Goal: Task Accomplishment & Management: Manage account settings

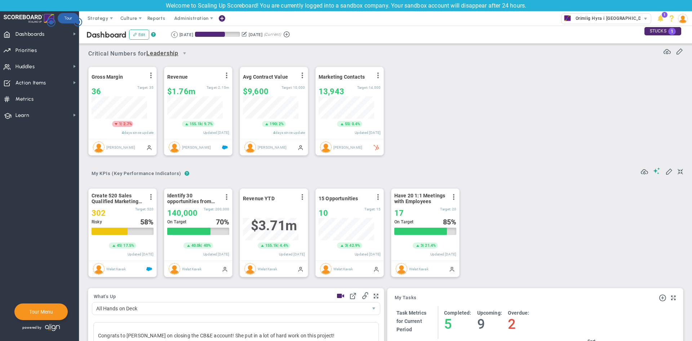
scroll to position [25, 62]
click at [111, 18] on span at bounding box center [112, 19] width 6 height 6
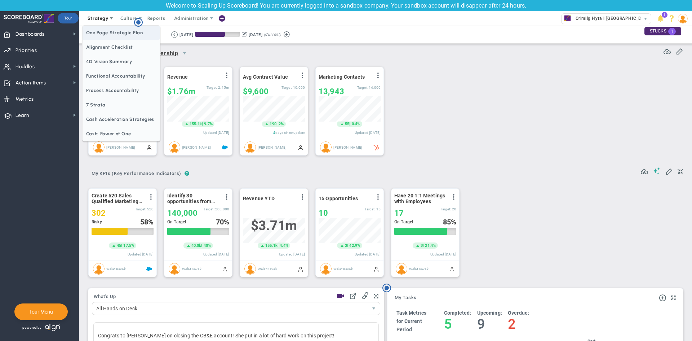
click at [118, 36] on span "One Page Strategic Plan" at bounding box center [122, 33] width 78 height 14
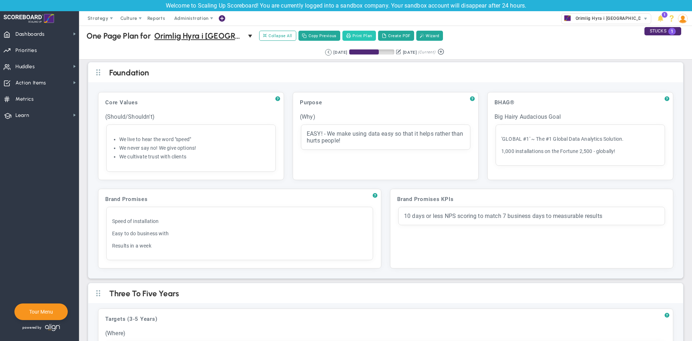
click at [358, 35] on button "Print Plan" at bounding box center [359, 36] width 34 height 10
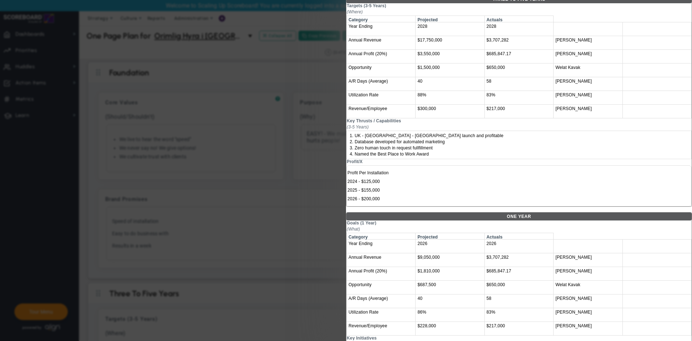
click at [303, 174] on div at bounding box center [346, 170] width 692 height 341
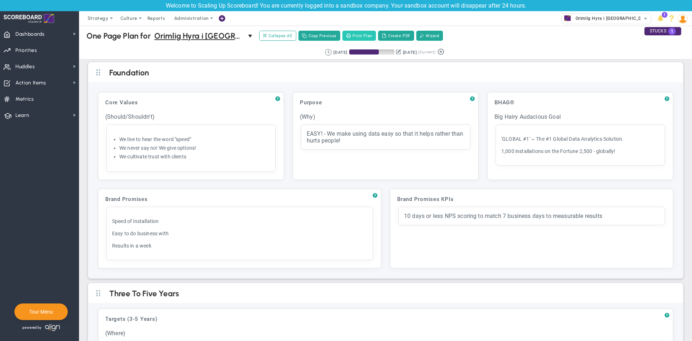
click at [361, 37] on button "Print Plan" at bounding box center [359, 36] width 34 height 10
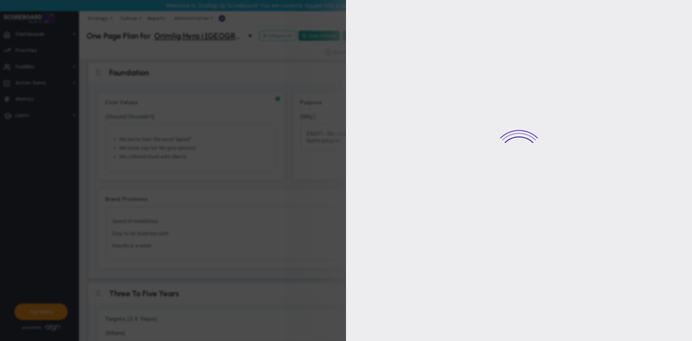
click at [295, 90] on div at bounding box center [346, 170] width 692 height 341
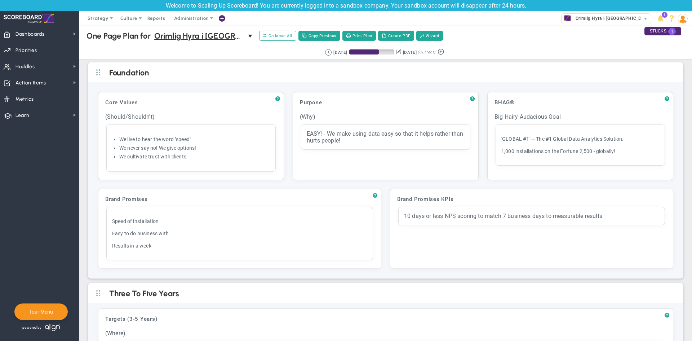
click at [388, 29] on div "One Page Plan One Page Plan for Orimlig Hyra i Sverige AB (Sandbox) 0 One Page …" at bounding box center [385, 36] width 627 height 21
click at [390, 37] on button "Create PDF" at bounding box center [396, 36] width 36 height 10
click at [250, 35] on span "select" at bounding box center [251, 36] width 6 height 6
click at [123, 55] on div "Retrieving period... 8/9/2025 11/7/2025 (Current)" at bounding box center [385, 52] width 627 height 14
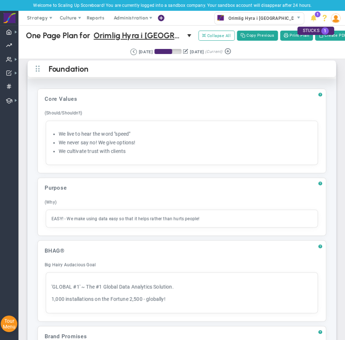
click at [90, 74] on h2 "Foundation" at bounding box center [188, 70] width 279 height 8
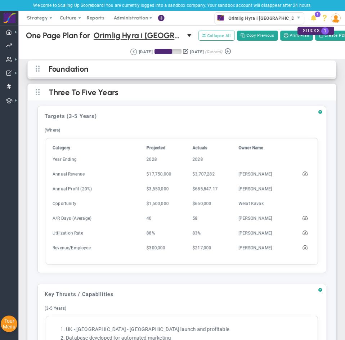
click at [125, 72] on h2 "Foundation" at bounding box center [188, 70] width 279 height 8
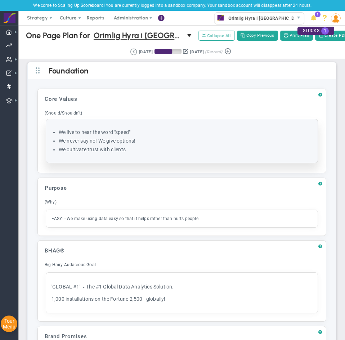
click at [114, 145] on li "We never say no! We give options!" at bounding box center [186, 141] width 254 height 7
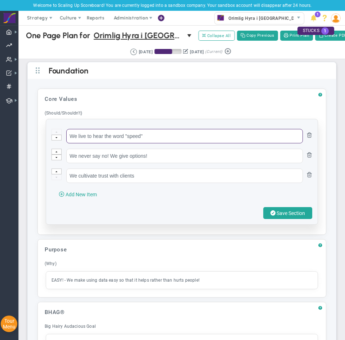
click at [99, 143] on input "We live to hear the word "speed"" at bounding box center [184, 136] width 237 height 14
click at [92, 143] on input "We live to hear the word "speed"" at bounding box center [184, 136] width 237 height 14
paste input "- Gör det svåra enkelt"
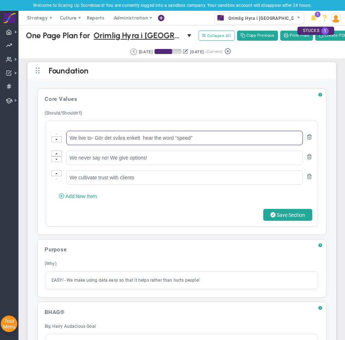
drag, startPoint x: 95, startPoint y: 143, endPoint x: 27, endPoint y: 143, distance: 68.5
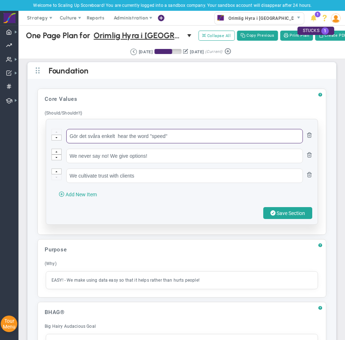
click at [213, 143] on input "Gör det svåra enkelt  hear the word "speed"" at bounding box center [184, 136] width 237 height 14
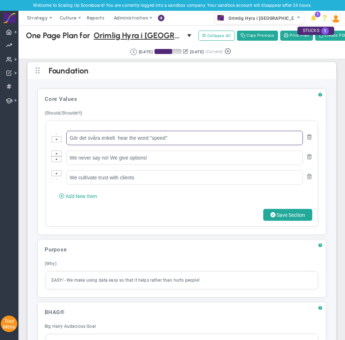
type input "Gör det svåra enkelt  hear the word "speed""
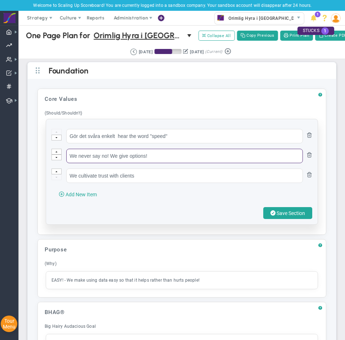
click at [103, 163] on input "We never say no! We give options!" at bounding box center [184, 156] width 237 height 14
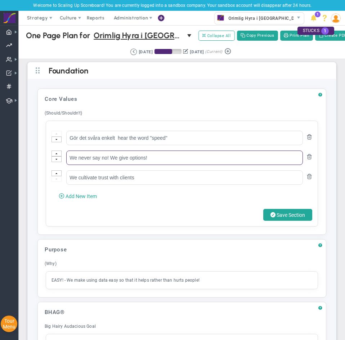
drag, startPoint x: 105, startPoint y: 160, endPoint x: 45, endPoint y: 160, distance: 60.2
click at [45, 160] on div "Core Values Click to add header Core Values Core Values No header added Core Va…" at bounding box center [181, 162] width 281 height 138
paste input "Hyresgästen kommer alltid först"
type input "Hyresgästen kommer alltid först"
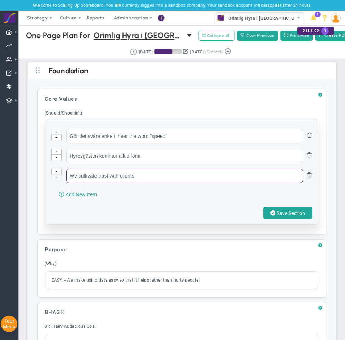
click at [121, 183] on input "We cultivate trust with clients" at bounding box center [184, 176] width 237 height 14
paste input "Vinner – slår de andra i en sjyst match"
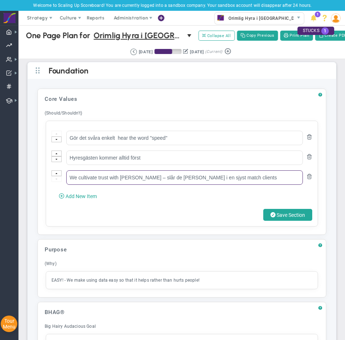
drag, startPoint x: 124, startPoint y: 181, endPoint x: -95, endPoint y: 184, distance: 219.2
click at [0, 184] on html "Welcome to Scaling Up Scoreboard! You are currently logged into a sandbox compa…" at bounding box center [172, 170] width 345 height 340
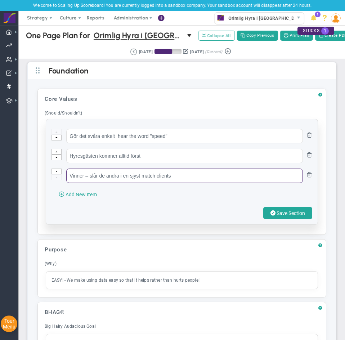
type input "Vinner – slår de andra i en sjyst match clients"
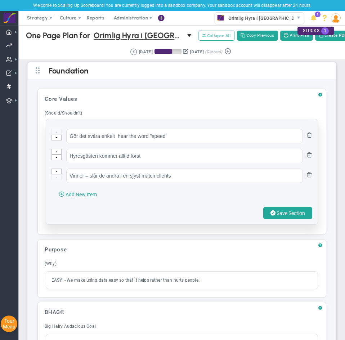
click at [156, 216] on div "Save Section" at bounding box center [182, 213] width 261 height 12
click at [78, 198] on span "Add New Item" at bounding box center [81, 195] width 31 height 6
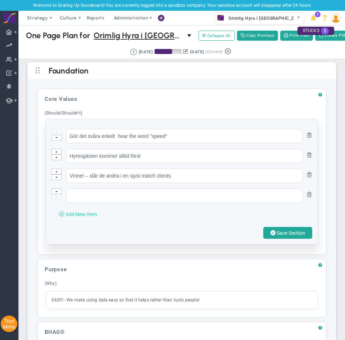
click at [82, 217] on span "Add New Item" at bounding box center [81, 215] width 31 height 6
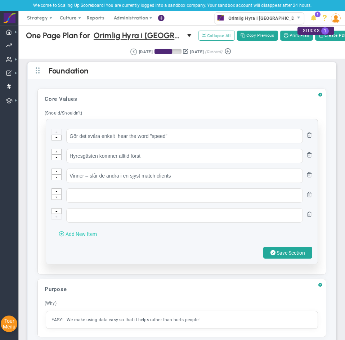
click at [87, 237] on span "Add New Item" at bounding box center [81, 234] width 31 height 6
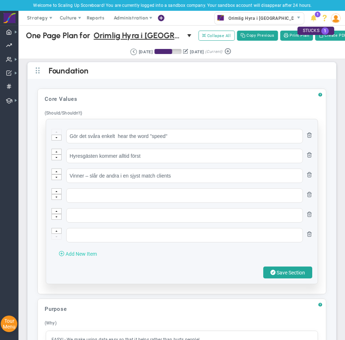
click at [90, 257] on span "Add New Item" at bounding box center [81, 254] width 31 height 6
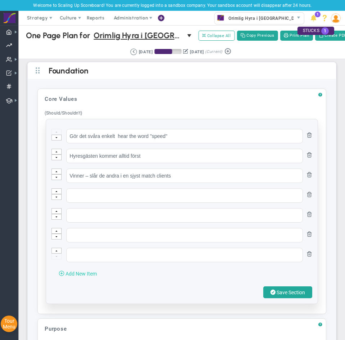
click at [85, 277] on span "Add New Item" at bounding box center [81, 274] width 31 height 6
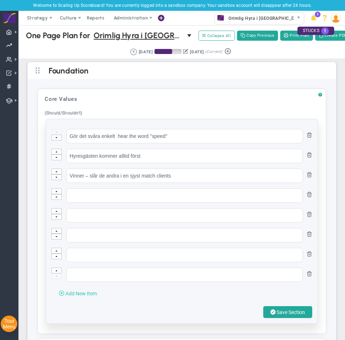
click at [89, 297] on span "Add New Item" at bounding box center [81, 294] width 31 height 6
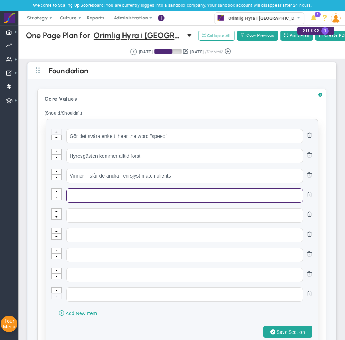
click at [138, 203] on input "text" at bounding box center [184, 196] width 237 height 14
paste input "Lönsamhet är en grundförutsättning"
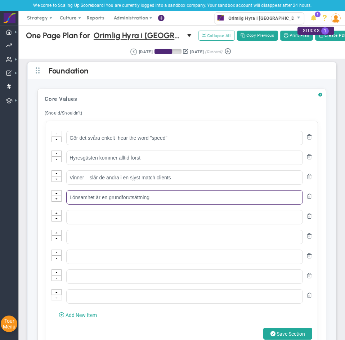
type input "Lönsamhet är en grundförutsättning"
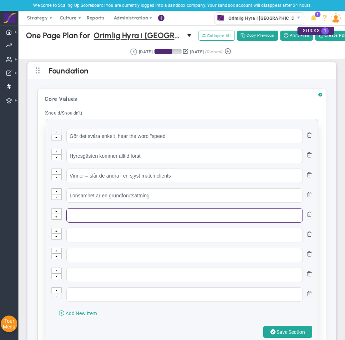
click at [106, 216] on input "text" at bounding box center [184, 215] width 237 height 14
paste input "Vi vinner när hyresgästen vinner"
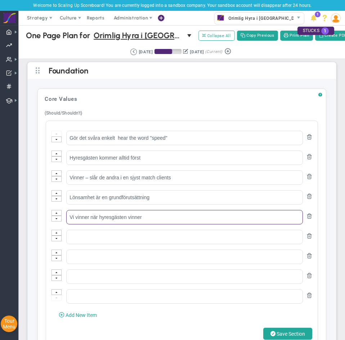
type input "Vi vinner när hyresgästen vinner"
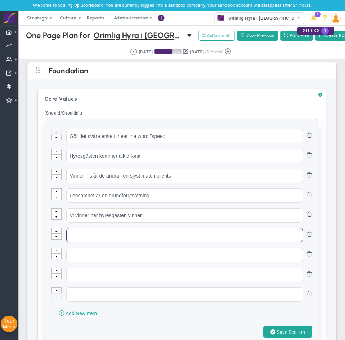
click at [119, 240] on input "text" at bounding box center [184, 235] width 237 height 14
paste input "- Vi värdesätter möjligheten att få göra det vi gör och samtidigt hjälpa de vi …"
drag, startPoint x: 74, startPoint y: 242, endPoint x: 49, endPoint y: 242, distance: 24.9
click at [49, 242] on div "Gör det svåra enkelt  hear the word "speed" Hyresgästen kommer alltid först Vin…" at bounding box center [182, 231] width 272 height 224
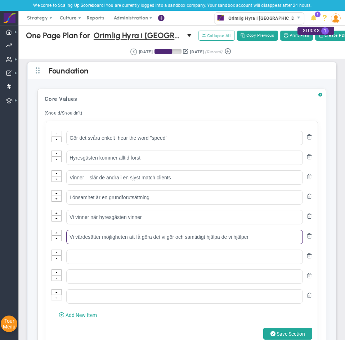
type input "Vi värdesätter möjligheten att få göra det vi gör och samtidigt hjälpa de vi hj…"
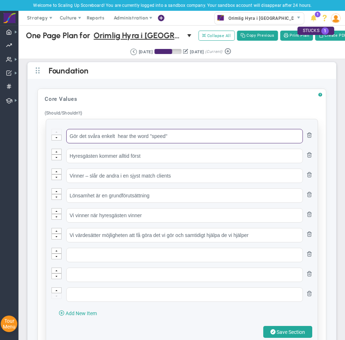
click at [103, 141] on input "Gör det svåra enkelt  hear the word "speed"" at bounding box center [184, 136] width 237 height 14
paste input "Bolaget finns för att tillgängliggöra juridik och förändra bostadsmarknaden, en…"
click at [137, 140] on input "Gör det svåra enkelt  hear the word "speed"" at bounding box center [184, 136] width 237 height 14
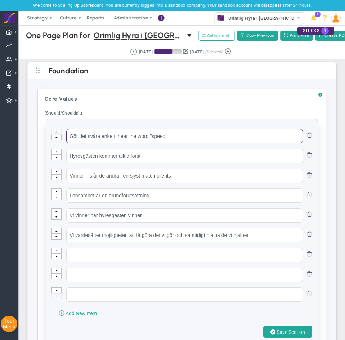
click at [137, 140] on input "Gör det svåra enkelt  hear the word "speed"" at bounding box center [184, 136] width 237 height 14
paste input "• Gör det svåra enkel"
click at [84, 141] on input "• Gör det svåra enkel" at bounding box center [184, 136] width 237 height 14
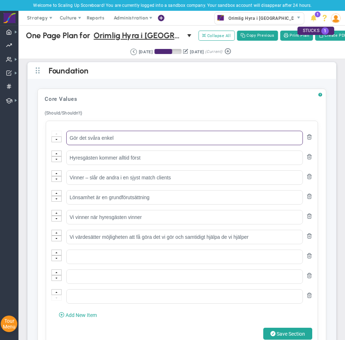
type input "Gör det svåra enkel"
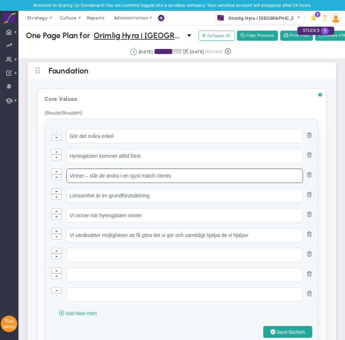
drag, startPoint x: 222, startPoint y: 184, endPoint x: 245, endPoint y: 184, distance: 22.7
click at [245, 183] on input "Vinner – slår de andra i en sjyst match clients" at bounding box center [184, 176] width 237 height 14
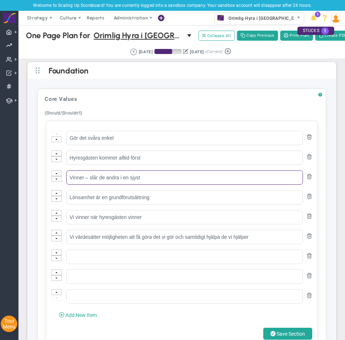
type input "Vinner – slår de andra i en sjyst"
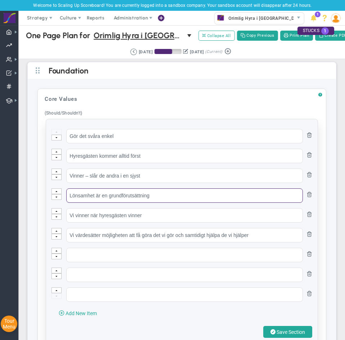
click at [127, 203] on input "Lönsamhet är en grundförutsättning" at bounding box center [184, 196] width 237 height 14
paste input "• Hyresgästen kommer alltid först"
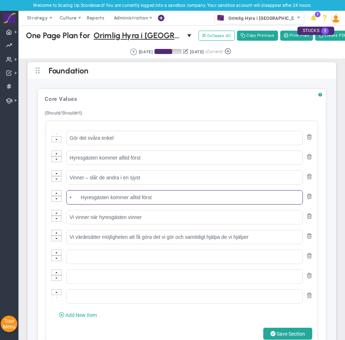
drag, startPoint x: 80, startPoint y: 200, endPoint x: 12, endPoint y: 208, distance: 68.5
click at [12, 208] on div "Dashboards Dashboards My Dashboard Company Dashboard 0" at bounding box center [172, 182] width 345 height 315
type input "Hyresgästen kommer alltid först"
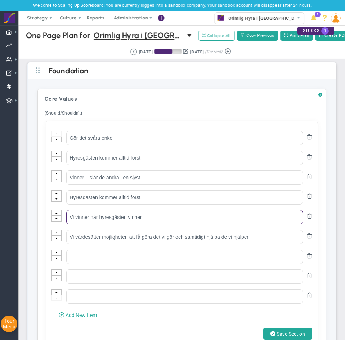
drag, startPoint x: 150, startPoint y: 220, endPoint x: 37, endPoint y: 230, distance: 112.6
click at [37, 230] on div "? Core Values Click to add header Core Values Core Values No header added Core …" at bounding box center [181, 221] width 289 height 265
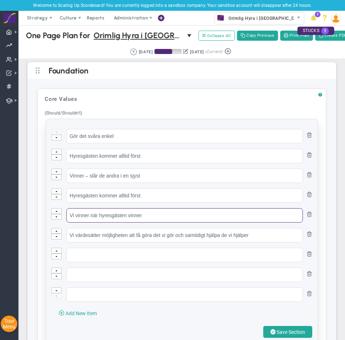
paste input "• Lönsamhet är en grundförutsättning"
click at [80, 218] on input "• Lönsamhet är en grundförutsättning" at bounding box center [184, 215] width 237 height 14
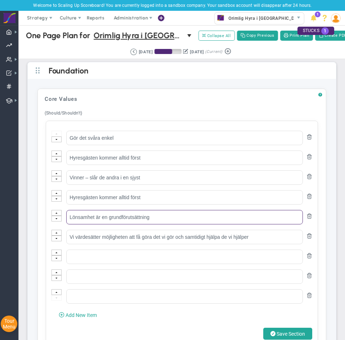
type input "Lönsamhet är en grundförutsättning"
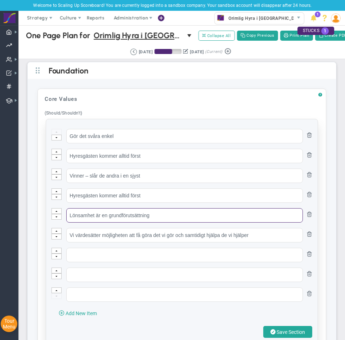
click at [161, 220] on input "Lönsamhet är en grundförutsättning" at bounding box center [184, 215] width 237 height 14
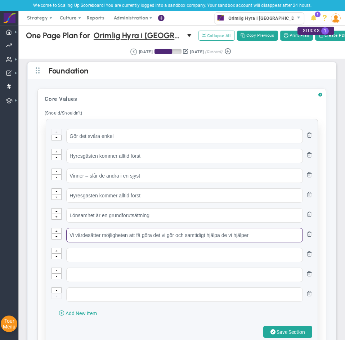
click at [175, 238] on input "Vi värdesätter möjligheten att få göra det vi gör och samtidigt hjälpa de vi hj…" at bounding box center [184, 235] width 237 height 14
paste input "• Vi vinner när hyresgästen vinner"
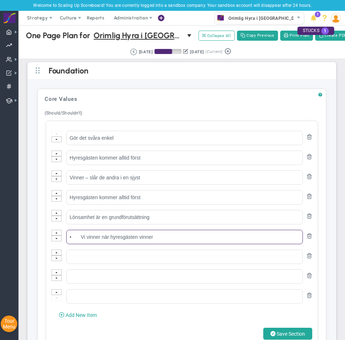
drag, startPoint x: 82, startPoint y: 241, endPoint x: 33, endPoint y: 244, distance: 49.1
click at [33, 244] on div "? Core Values Click to add header Core Values Core Values No header added Core …" at bounding box center [182, 296] width 298 height 414
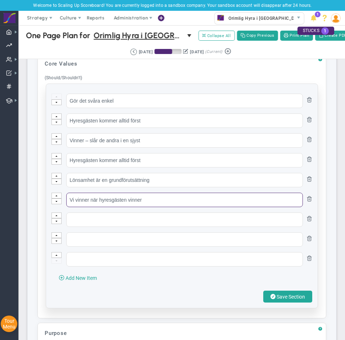
scroll to position [36, 0]
type input "Vi vinner när hyresgästen vinner"
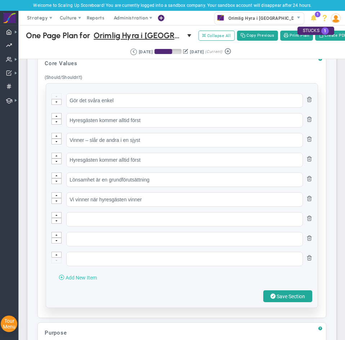
click at [66, 281] on span "Add New Item" at bounding box center [81, 278] width 31 height 6
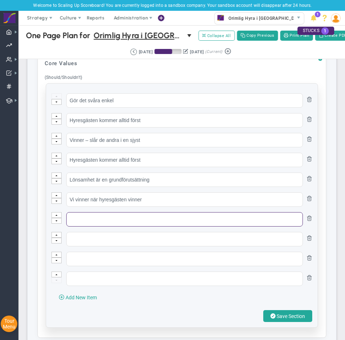
click at [92, 226] on input "text" at bounding box center [184, 219] width 237 height 14
paste input "värdesätter möjligheten att få göra det vi gör och samtidigt hjälpa de vi hjälp…"
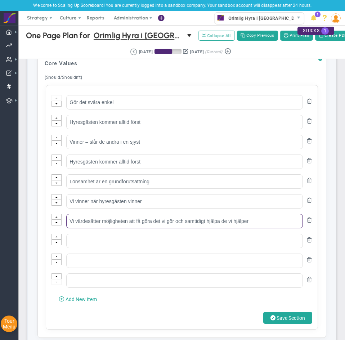
type input "Vi värdesätter möjligheten att få göra det vi gör och samtidigt hjälpa de vi hj…"
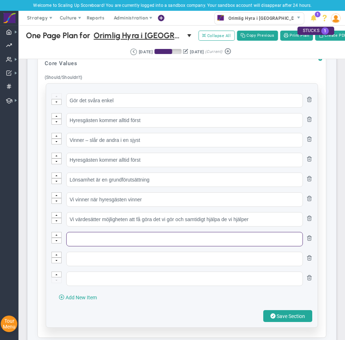
click at [81, 247] on input "text" at bounding box center [184, 239] width 237 height 14
paste input "proffs gör alla delar av jobbet – en amatör gör bara de roliga delarna"
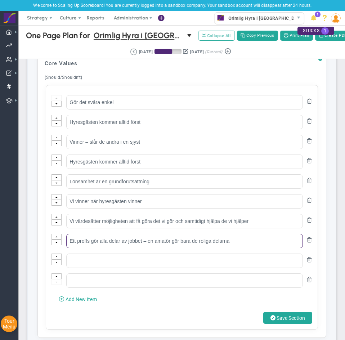
type input "Ett proffs gör alla delar av jobbet – en amatör gör bara de roliga delarna"
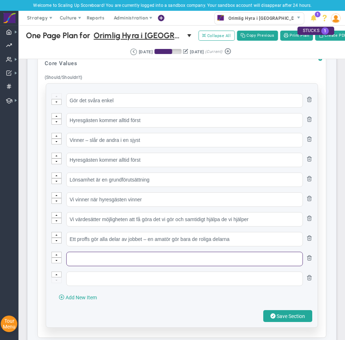
click at [101, 262] on input "text" at bounding box center [184, 259] width 237 height 14
paste input "• Handling är bättre än ord"
click at [81, 263] on input "• Handling är bättre än ord" at bounding box center [184, 259] width 237 height 14
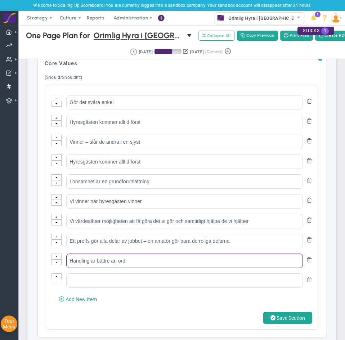
type input "Handling är bättre än ord"
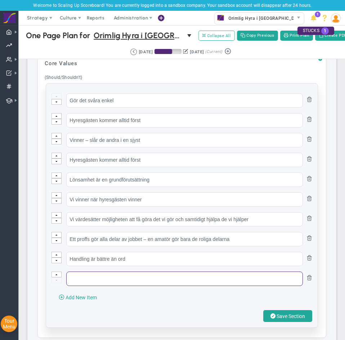
click at [124, 291] on div "Gör det svåra enkel Hyresgästen kommer alltid först Vinner – slår de andra i en…" at bounding box center [182, 206] width 272 height 244
paste input "aldrig, aldrig, aldrig upp"
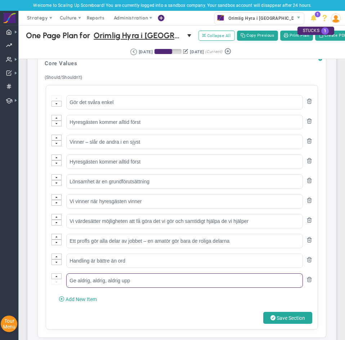
type input "Ge aldrig, aldrig, aldrig upp"
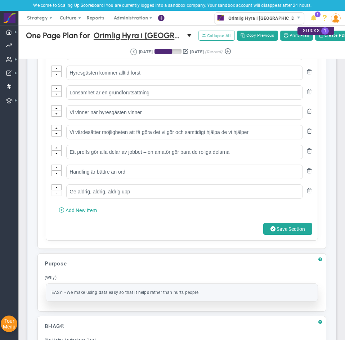
scroll to position [144, 0]
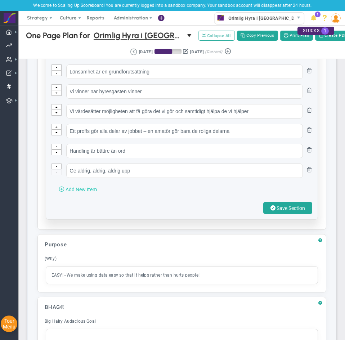
click at [84, 192] on span "Add New Item" at bounding box center [81, 190] width 31 height 6
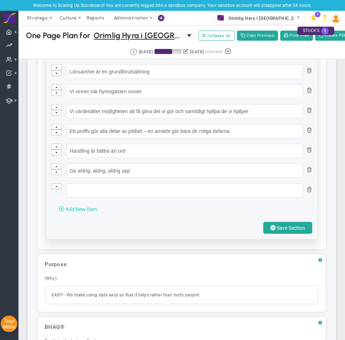
click at [85, 212] on span "Add New Item" at bounding box center [81, 210] width 31 height 6
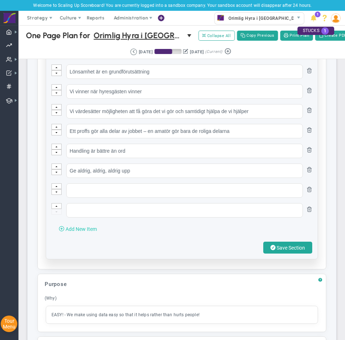
click at [84, 232] on span "Add New Item" at bounding box center [81, 229] width 31 height 6
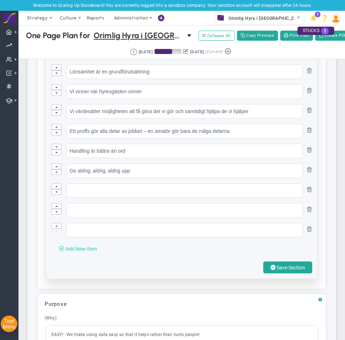
click at [81, 252] on span "Add New Item" at bounding box center [81, 249] width 31 height 6
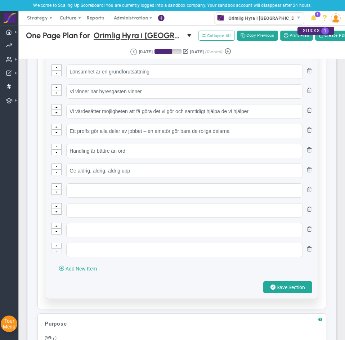
drag, startPoint x: 80, startPoint y: 276, endPoint x: 83, endPoint y: 262, distance: 14.4
click at [81, 272] on span "Add New Item" at bounding box center [81, 269] width 31 height 6
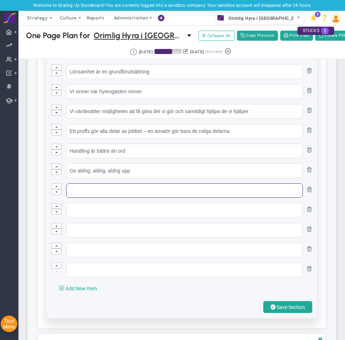
click at [90, 198] on input "text" at bounding box center [184, 191] width 237 height 14
paste input "• Lås inte fast dig vid en idé eller ett tillvägagångssätt"
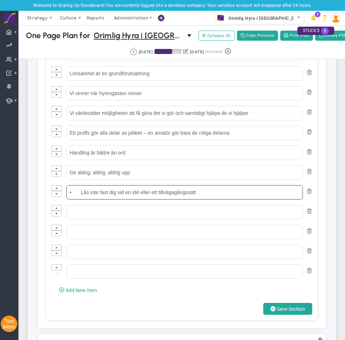
drag, startPoint x: 81, startPoint y: 198, endPoint x: -49, endPoint y: 222, distance: 131.7
click at [0, 222] on html "Welcome to Scaling Up Scoreboard! You are currently logged into a sandbox compa…" at bounding box center [172, 170] width 345 height 340
type input "Lås inte fast dig vid en idé eller ett tillvägagångssätt"
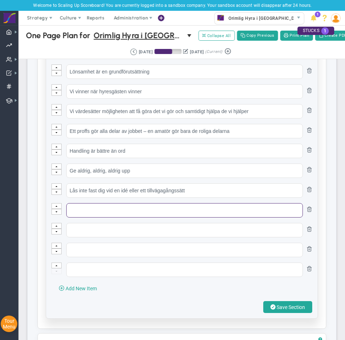
click at [105, 218] on input "text" at bounding box center [184, 210] width 237 height 14
paste input "• Vi ser utmaningar som möjligheter att växa och lära"
click at [83, 217] on input "• Vi ser utmaningar som möjligheter att växa och lära" at bounding box center [184, 210] width 237 height 14
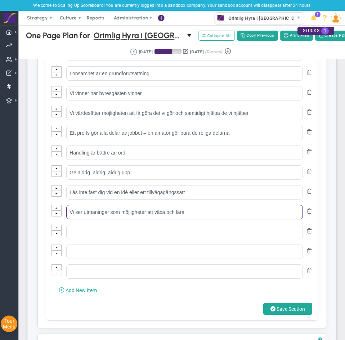
type input "Vi ser utmaningar som möjligheter att växa och lära"
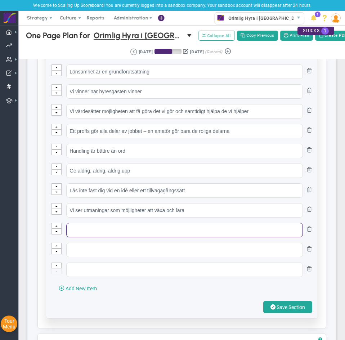
click at [99, 238] on input "text" at bounding box center [184, 230] width 237 height 14
paste input "• Uppmuntrar individuella initiativ"
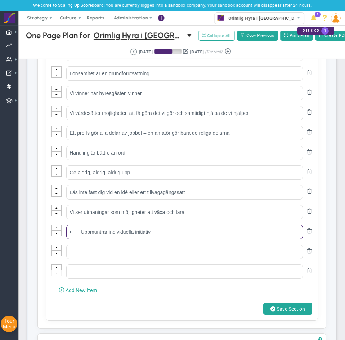
drag, startPoint x: 73, startPoint y: 238, endPoint x: -1, endPoint y: 244, distance: 74.6
click at [0, 244] on html "Welcome to Scaling Up Scoreboard! You are currently logged into a sandbox compa…" at bounding box center [172, 170] width 345 height 340
type input "Uppmuntrar individuella initiativ"
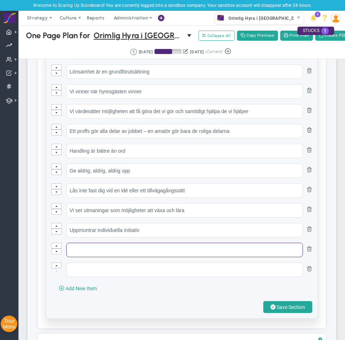
click at [120, 256] on input "text" at bounding box center [184, 250] width 237 height 14
paste input "hand om och utveckla varandra"
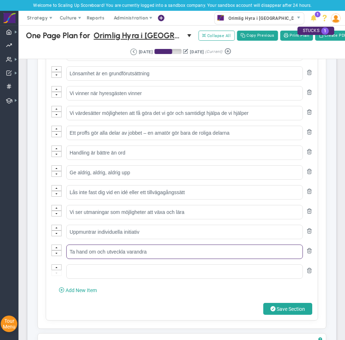
type input "Ta hand om och utveckla varandra"
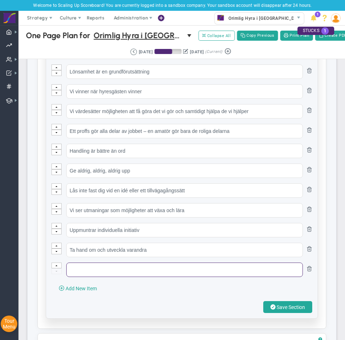
drag, startPoint x: 106, startPoint y: 278, endPoint x: 110, endPoint y: 270, distance: 8.2
click at [106, 277] on input "text" at bounding box center [184, 270] width 237 height 14
paste input "arbete och fortsatt individuell utveckling"
type input "Hårt arbete och fortsatt individuell utveckling"
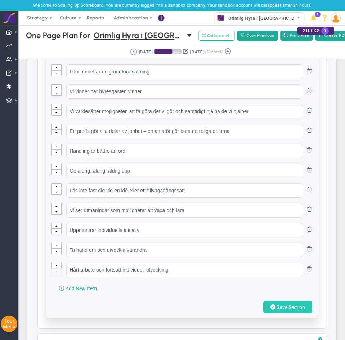
click at [280, 310] on span "Save Section" at bounding box center [291, 308] width 28 height 6
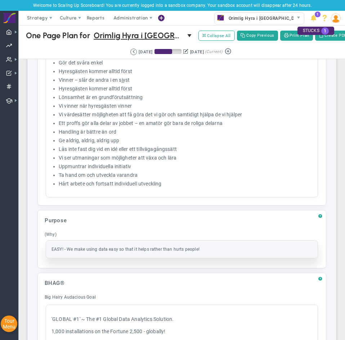
click at [89, 250] on div "Click here to add item EASY! - We make using data easy so that it helps rather …" at bounding box center [182, 249] width 272 height 17
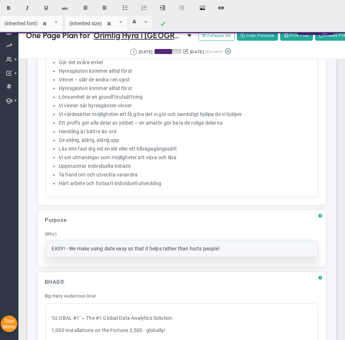
click at [224, 252] on div "EASY! - We make using data easy so that it helps rather than hurts people!" at bounding box center [182, 249] width 261 height 6
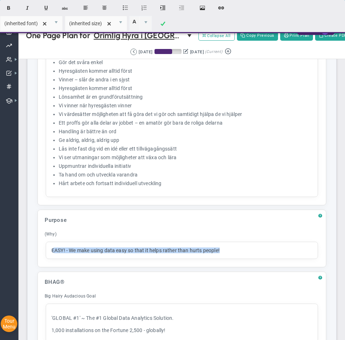
drag, startPoint x: 226, startPoint y: 253, endPoint x: 36, endPoint y: 258, distance: 189.7
click at [36, 258] on div "? Core Values Click to add header Core Values Core Values No header added Core …" at bounding box center [182, 185] width 298 height 336
paste div
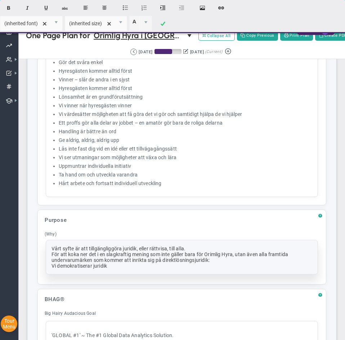
click at [248, 263] on div "För att koka ner det i en slagkraftig mening som inte gäller bara för Orimlig H…" at bounding box center [182, 258] width 261 height 12
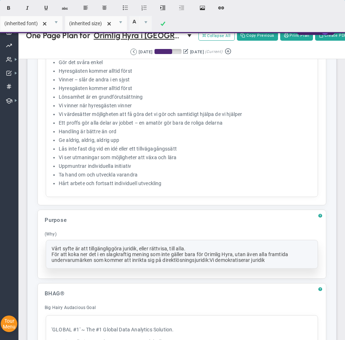
click at [196, 251] on div "Vårt syfte är att tillgängliggöra juridik, eller rättvisa, till alla." at bounding box center [182, 249] width 261 height 6
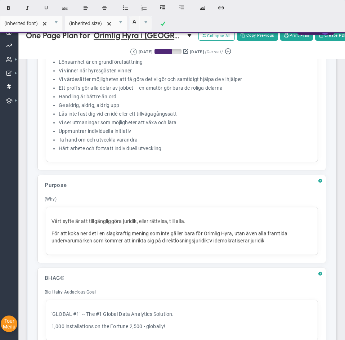
scroll to position [107, 0]
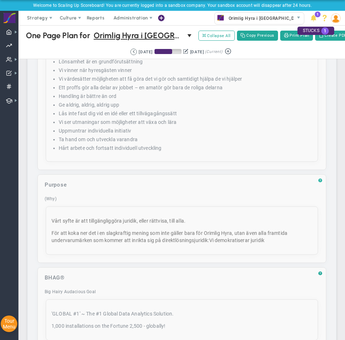
click at [319, 183] on span "?" at bounding box center [321, 180] width 4 height 5
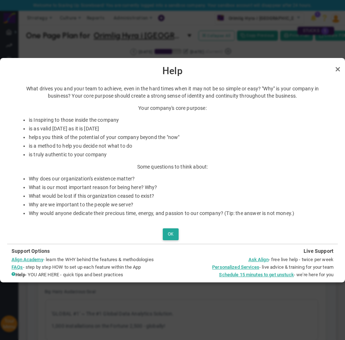
click at [125, 295] on div at bounding box center [172, 170] width 345 height 340
click at [336, 71] on link "Close" at bounding box center [338, 69] width 9 height 9
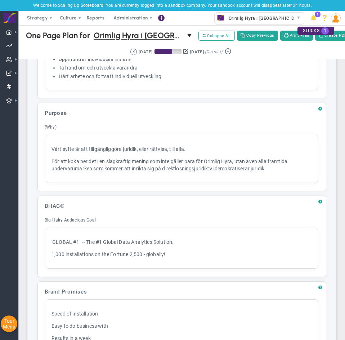
scroll to position [179, 0]
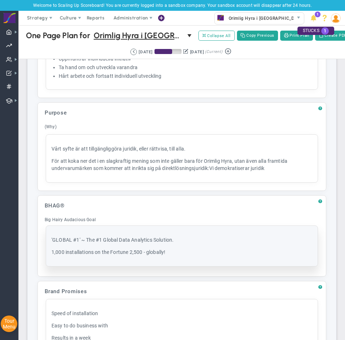
click at [171, 256] on p "1,000 installations on the Fortune 2,500 - globally!" at bounding box center [182, 252] width 261 height 7
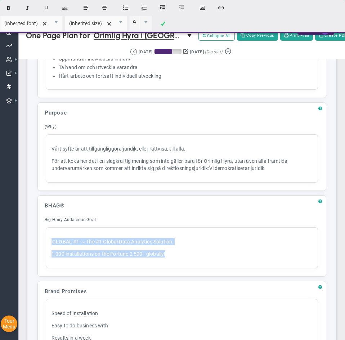
drag, startPoint x: 188, startPoint y: 254, endPoint x: 18, endPoint y: 221, distance: 172.7
click at [18, 221] on div "Dashboards Dashboards My Dashboard Company Dashboard 0" at bounding box center [172, 182] width 345 height 315
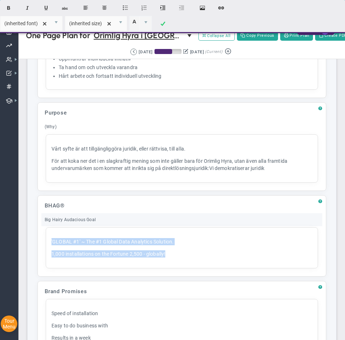
paste div
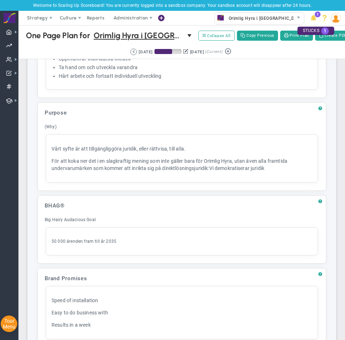
click at [146, 201] on div "? BHAG® Click to add header BHAG® BHAG® No header added BHAG® Big Hairy Audacio…" at bounding box center [181, 229] width 289 height 68
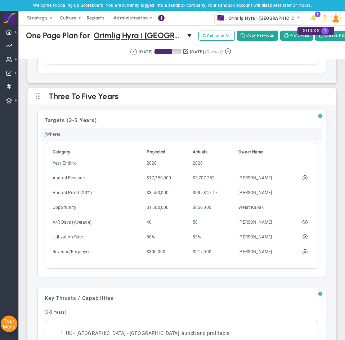
scroll to position [503, 0]
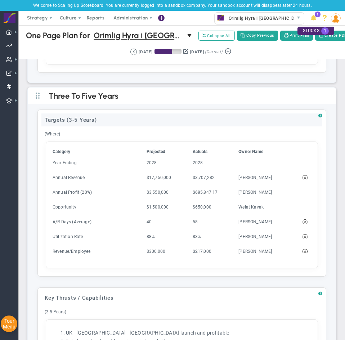
click at [131, 127] on div "Targets (3-5 Years)" at bounding box center [181, 120] width 281 height 13
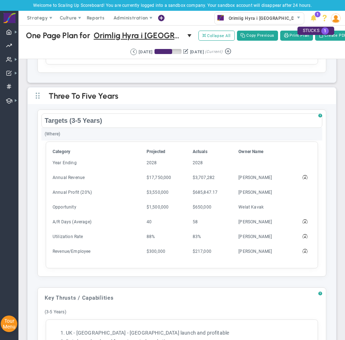
click at [126, 138] on div "(Where)" at bounding box center [181, 134] width 281 height 13
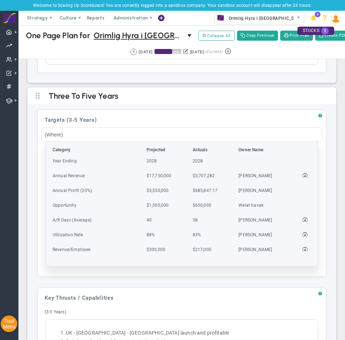
click at [120, 164] on td "Year Ending" at bounding box center [98, 165] width 93 height 14
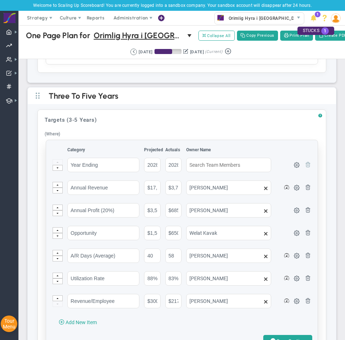
click at [305, 167] on span at bounding box center [308, 165] width 6 height 6
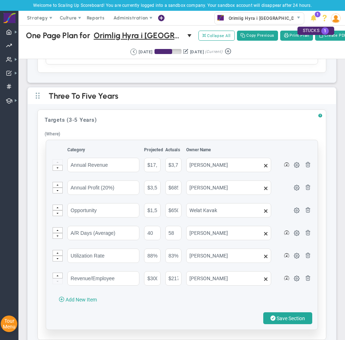
click at [305, 167] on span at bounding box center [308, 165] width 6 height 6
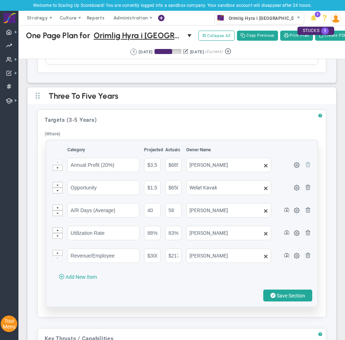
click at [305, 167] on span at bounding box center [308, 165] width 6 height 6
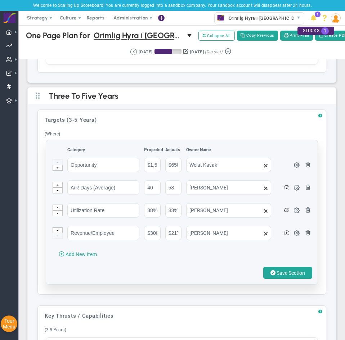
click at [305, 167] on span at bounding box center [308, 165] width 6 height 6
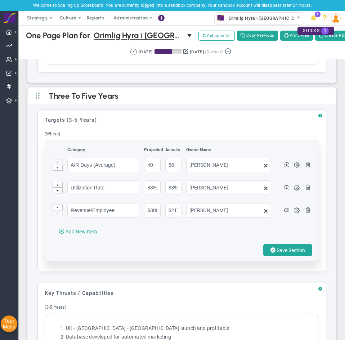
click at [305, 167] on span at bounding box center [308, 165] width 6 height 6
click at [305, 184] on span at bounding box center [308, 187] width 6 height 6
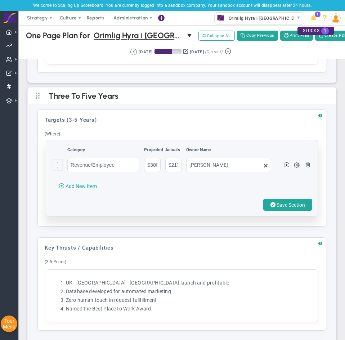
click at [305, 167] on span at bounding box center [308, 165] width 6 height 6
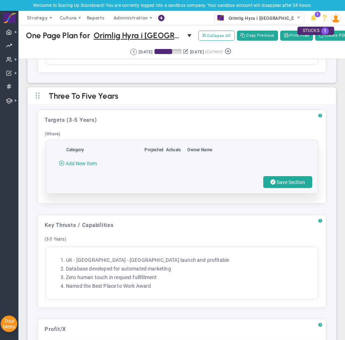
click at [102, 217] on div "? Targets (3-5 Years) Click to add header Targets (3-5 Years) Targets (3-5 Year…" at bounding box center [182, 263] width 309 height 319
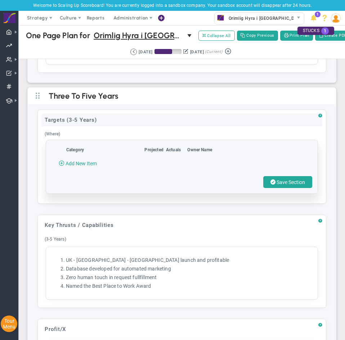
click at [129, 121] on div "Targets (3-5 Years)" at bounding box center [181, 120] width 281 height 13
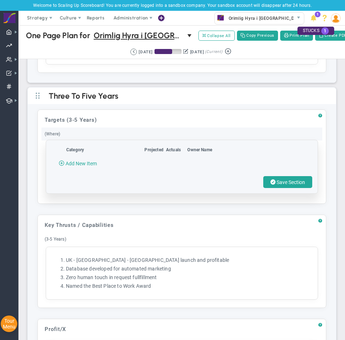
click at [105, 139] on div "(Where)" at bounding box center [181, 134] width 281 height 13
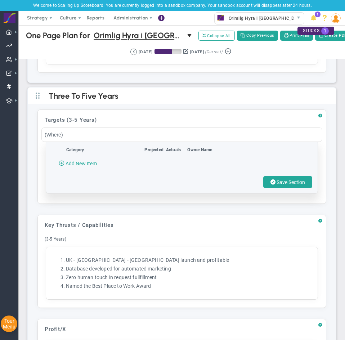
click at [97, 211] on div "? Targets (3-5 Years) Click to add header Targets (3-5 Years) Targets (3-5 Year…" at bounding box center [182, 263] width 309 height 319
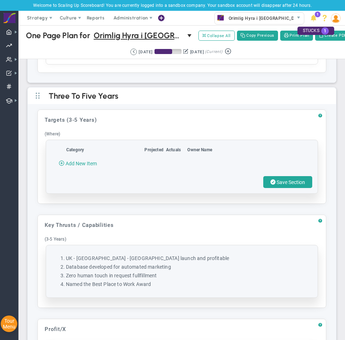
click at [176, 262] on li "UK - Germany - France launch and profitable" at bounding box center [189, 258] width 247 height 7
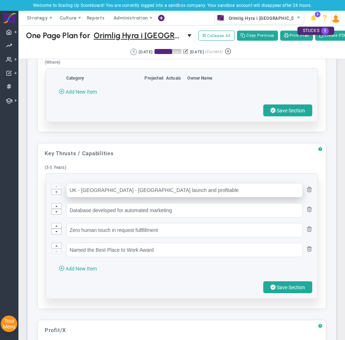
scroll to position [575, 0]
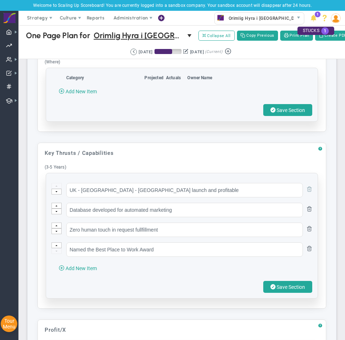
click at [307, 192] on span at bounding box center [310, 189] width 6 height 6
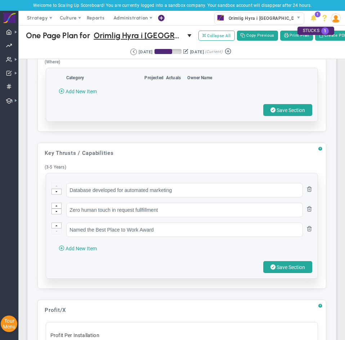
click at [307, 192] on span at bounding box center [310, 189] width 6 height 6
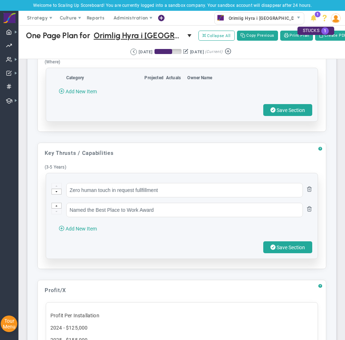
click at [307, 192] on span at bounding box center [310, 189] width 6 height 6
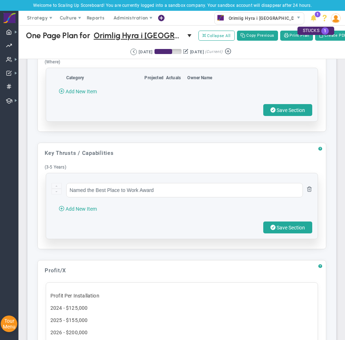
click at [307, 192] on span at bounding box center [310, 189] width 6 height 6
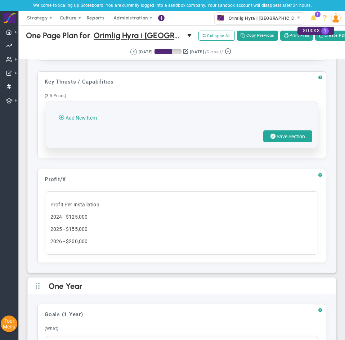
scroll to position [647, 0]
click at [138, 231] on div "Profit Per Installation 2024 - $125,000 2025 - $155,000 2026 - $200,000" at bounding box center [182, 222] width 273 height 63
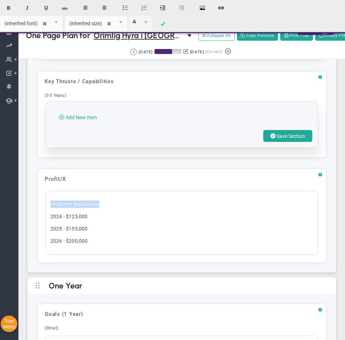
drag, startPoint x: 21, startPoint y: 211, endPoint x: -29, endPoint y: 212, distance: 50.1
click at [0, 212] on html "Welcome to Scaling Up Scoreboard! You are currently logged into a sandbox compa…" at bounding box center [172, 170] width 345 height 340
click at [83, 245] on p "2026 - $200,000" at bounding box center [181, 241] width 263 height 7
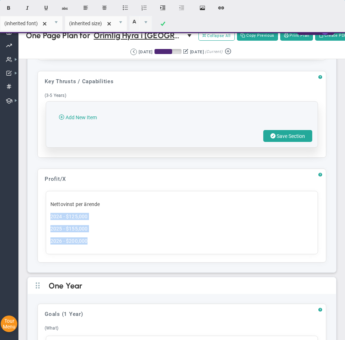
drag, startPoint x: 104, startPoint y: 244, endPoint x: 52, endPoint y: 220, distance: 57.1
click at [52, 220] on div "Nettovinst per ärende 2024 - $125,000 2025 - $155,000 2026 - $200,000" at bounding box center [182, 222] width 273 height 63
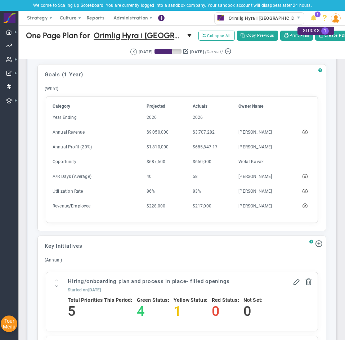
scroll to position [827, 0]
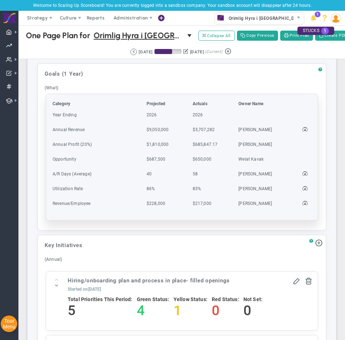
click at [278, 108] on th "Owner Name" at bounding box center [260, 105] width 45 height 10
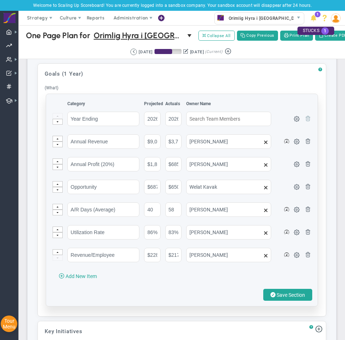
click at [305, 121] on span at bounding box center [308, 118] width 6 height 6
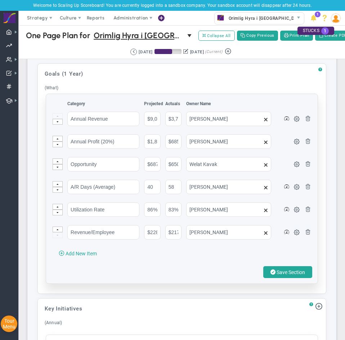
click at [305, 121] on span at bounding box center [308, 118] width 6 height 6
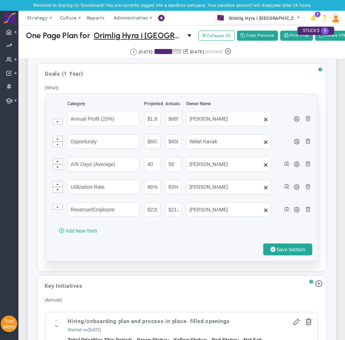
click at [305, 121] on span at bounding box center [308, 118] width 6 height 6
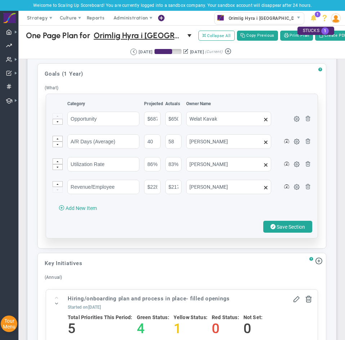
click at [305, 121] on span at bounding box center [308, 118] width 6 height 6
click at [305, 138] on span at bounding box center [308, 141] width 6 height 6
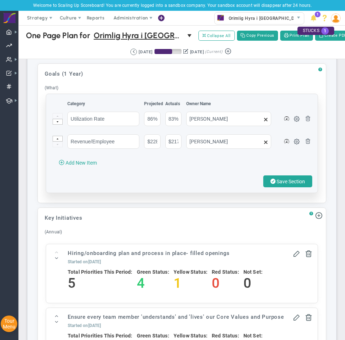
click at [305, 121] on span at bounding box center [308, 118] width 6 height 6
click at [305, 138] on span at bounding box center [308, 141] width 6 height 6
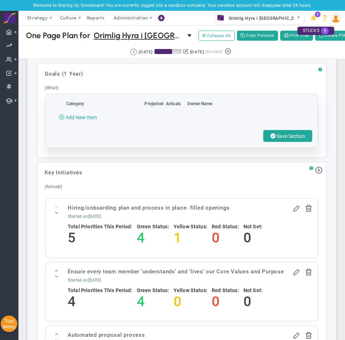
click at [200, 165] on div "? Goals (1 Year) Click to add header Goals (1 Year) Goals (1 Year) No header ad…" at bounding box center [182, 228] width 298 height 330
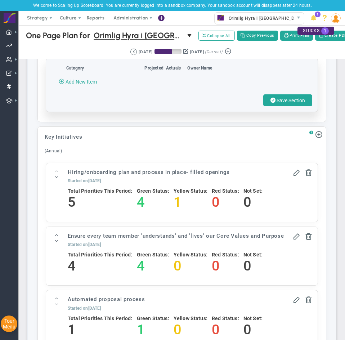
scroll to position [863, 0]
click at [251, 190] on div "Not Set: 0" at bounding box center [253, 200] width 19 height 32
click at [293, 176] on span at bounding box center [296, 171] width 7 height 7
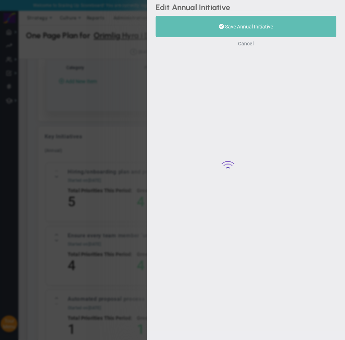
type input "Hiring/onboarding plan and process in place- filled openings"
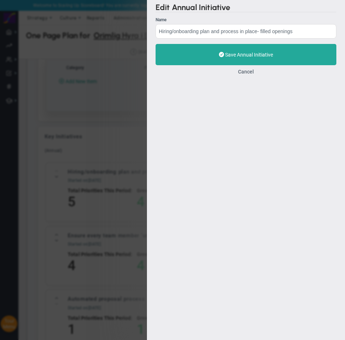
click at [115, 116] on div "Edit Annual Initiative Name Hiring/onboarding plan and process in place- filled…" at bounding box center [172, 170] width 345 height 340
drag, startPoint x: 110, startPoint y: 165, endPoint x: 205, endPoint y: 100, distance: 115.7
click at [116, 161] on div "Edit Annual Initiative Name Hiring/onboarding plan and process in place- filled…" at bounding box center [172, 170] width 345 height 340
click at [246, 72] on button "Cancel" at bounding box center [246, 72] width 16 height 6
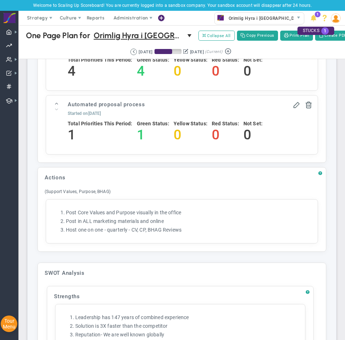
scroll to position [1059, 0]
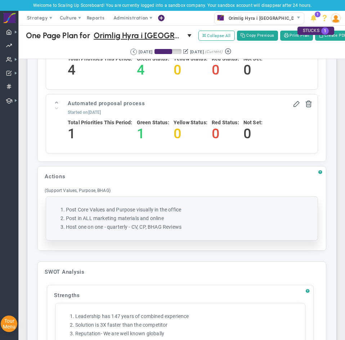
click at [204, 222] on li "Post in ALL marketing materials and online" at bounding box center [189, 218] width 247 height 7
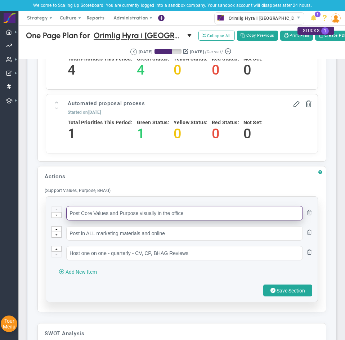
click at [104, 221] on input "Post Core Values and Purpose visually in the office" at bounding box center [184, 213] width 237 height 14
paste input "Genomför dagliga huddles"
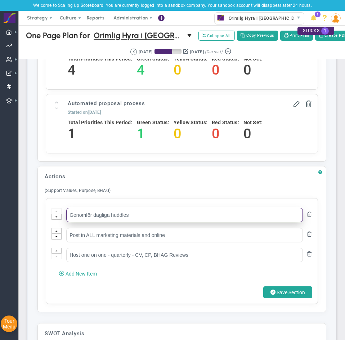
type input "Genomför dagliga huddles"
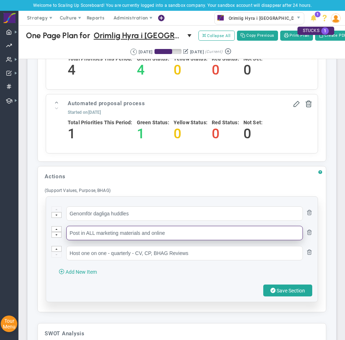
click at [119, 238] on input "Post in ALL marketing materials and online" at bounding box center [184, 233] width 237 height 14
paste input "Genomför 1-1-samtal varje månad"
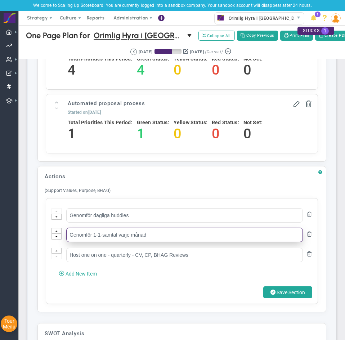
type input "Genomför 1-1-samtal varje månad"
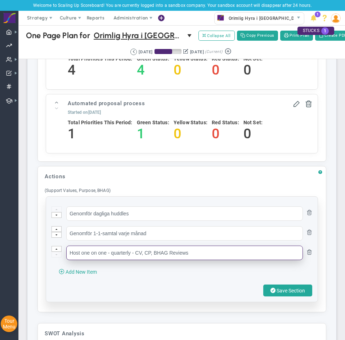
drag, startPoint x: 101, startPoint y: 257, endPoint x: 101, endPoint y: 262, distance: 5.0
click at [101, 260] on input "Host one on one - quarterly - CV, CP, BHAG Reviews" at bounding box center [184, 253] width 237 height 14
click at [102, 260] on input "Host one on one - quarterly - CV, CP, BHAG Reviews" at bounding box center [184, 253] width 237 height 14
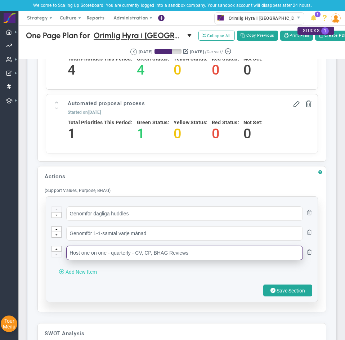
paste input "Månadsmail"
type input "Månadsmail"
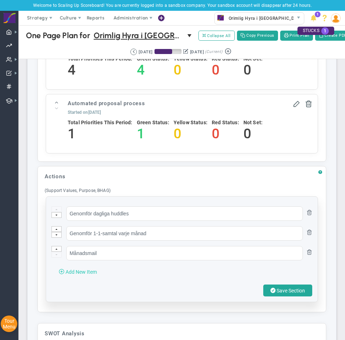
click at [75, 275] on span "Add New Item" at bounding box center [81, 272] width 31 height 6
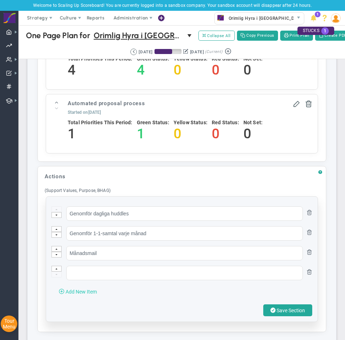
click at [76, 293] on button "Add New Item" at bounding box center [78, 292] width 53 height 12
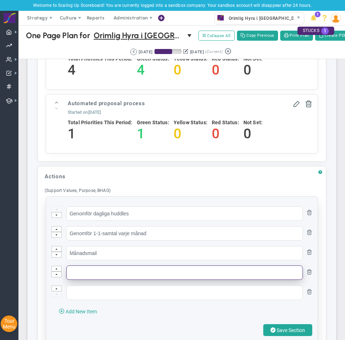
click at [130, 280] on input "text" at bounding box center [184, 273] width 237 height 14
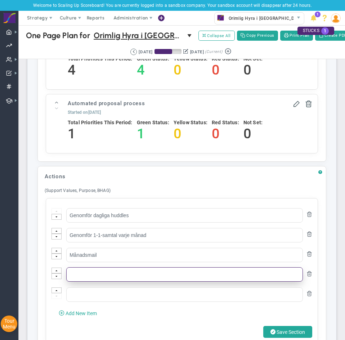
paste input "Samla in och analysera kundfeedback"
type input "Samla in och analysera kundfeedback"
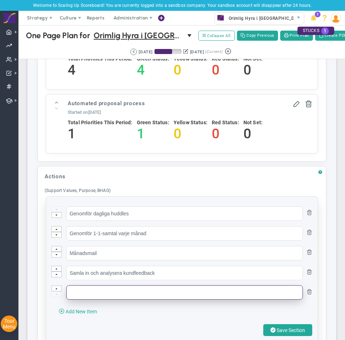
click at [92, 300] on input "text" at bounding box center [184, 293] width 237 height 14
paste input "Följ upp Rockefeller Habits-checklistan"
type input "Följ upp Rockefeller Habits-checklistan"
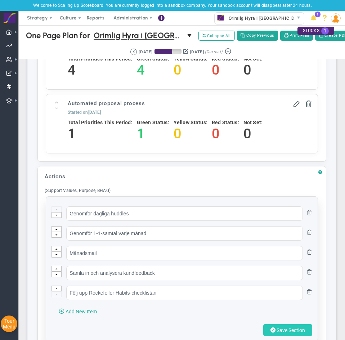
click at [275, 333] on button "Save Section" at bounding box center [288, 330] width 49 height 12
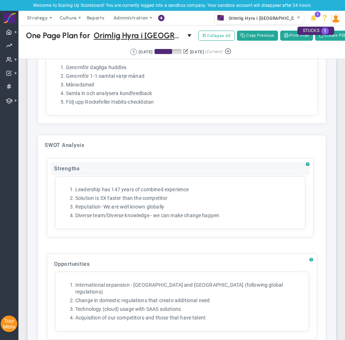
scroll to position [1168, 0]
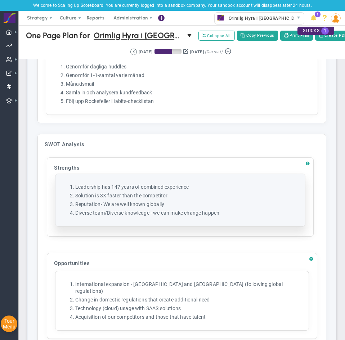
click at [123, 207] on li "Reputation- We are well known globally" at bounding box center [187, 204] width 225 height 7
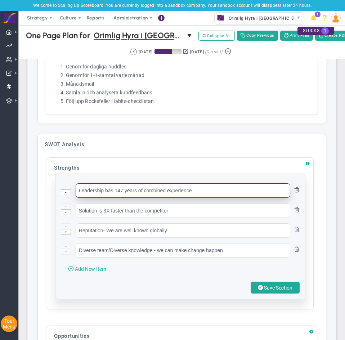
click at [127, 198] on input "Leadership has 147 years of combined experience" at bounding box center [183, 191] width 215 height 14
paste input "Juridisk kompetens och expertis"
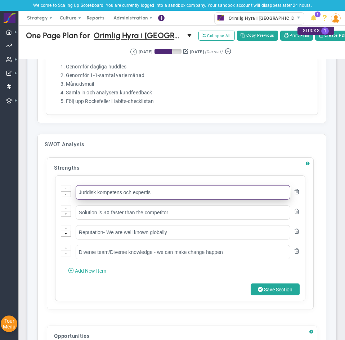
type input "Juridisk kompetens och expertis"
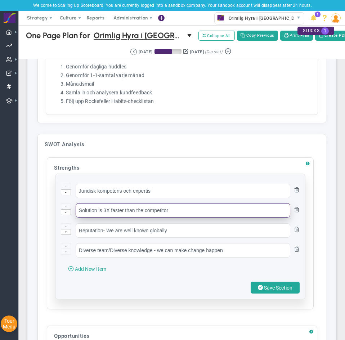
click at [123, 218] on input "Solution is 3X faster than the competitor" at bounding box center [183, 210] width 215 height 14
paste input "Affärsmodellen / direktlösningsjuridik"
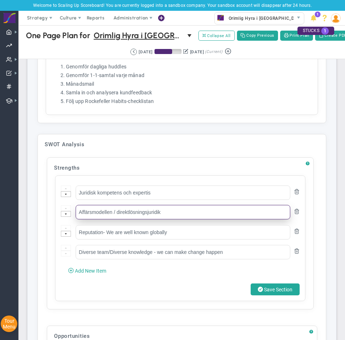
type input "Affärsmodellen / direktlösningsjuridik"
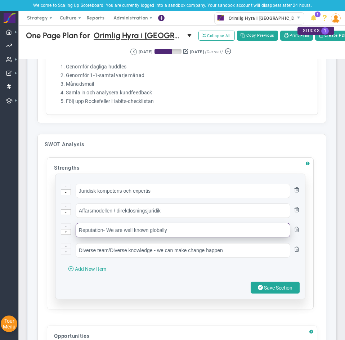
click at [136, 233] on input "Reputation- We are well known globally" at bounding box center [183, 230] width 215 height 14
paste input "Erfarenhet och marknadsledarskap"
type input "Erfarenhet och marknadsledarskap"
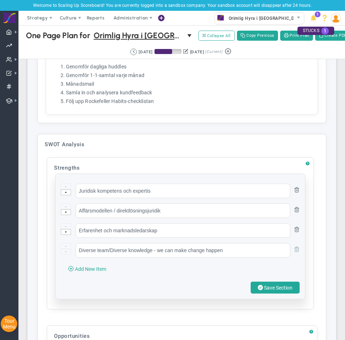
click at [294, 252] on span at bounding box center [297, 249] width 6 height 6
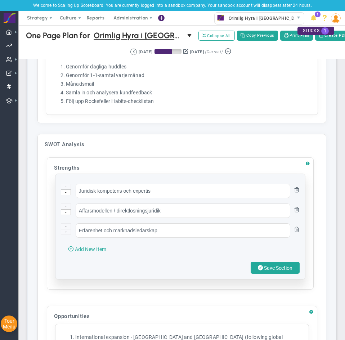
click at [296, 273] on div "Juridisk kompetens och expertis Affärsmodellen / direktlösningsjuridik Erfarenh…" at bounding box center [181, 226] width 250 height 105
drag, startPoint x: 280, startPoint y: 273, endPoint x: 263, endPoint y: 273, distance: 16.9
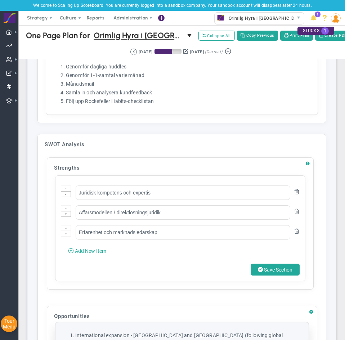
click at [274, 273] on span "Save Section" at bounding box center [278, 270] width 28 height 6
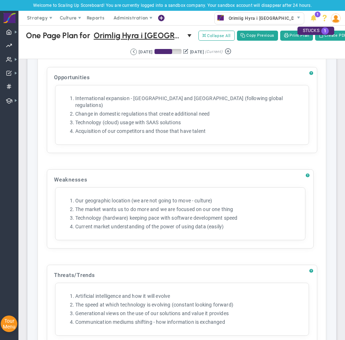
scroll to position [1345, 0]
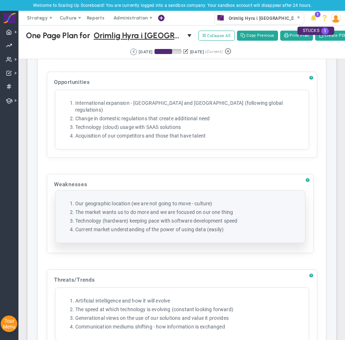
click at [141, 212] on li "The market wants us to do more and we are focused on our one thing" at bounding box center [187, 212] width 225 height 7
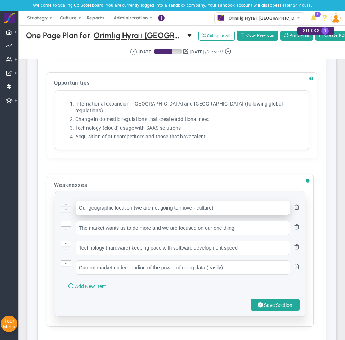
scroll to position [1339, 0]
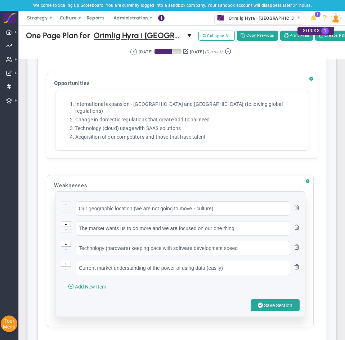
click at [127, 215] on ul "Our geographic location (we are not going to move - culture) The market wants u…" at bounding box center [180, 239] width 239 height 74
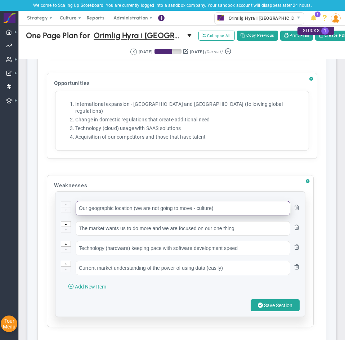
click at [127, 208] on input "Our geographic location (we are not going to move - culture)" at bounding box center [183, 208] width 215 height 14
paste input "Smalt fokusområde"
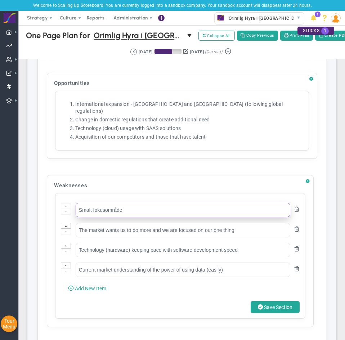
type input "Smalt fokusområde"
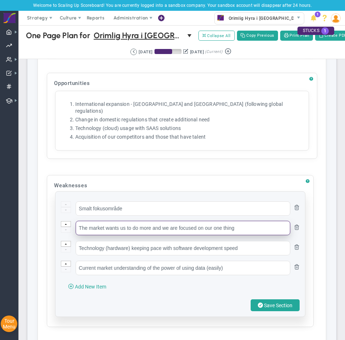
click at [109, 226] on input "The market wants us to do more and we are focused on our one thing" at bounding box center [183, 228] width 215 height 14
paste input "Ej återkommande kunder"
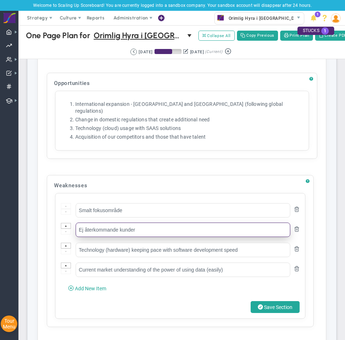
type input "Ej återkommande kunder"
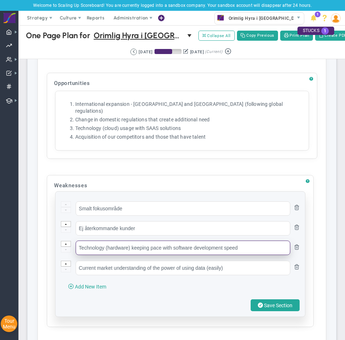
click at [104, 249] on input "Technology (hardware) keeping pace with software development speed" at bounding box center [183, 248] width 215 height 14
paste input "Marknadsföringsutmaningar"
type input "Marknadsföringsutmaningar"
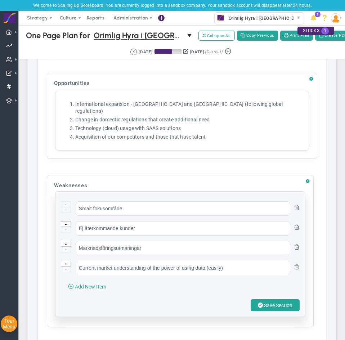
click at [294, 266] on span at bounding box center [297, 267] width 6 height 6
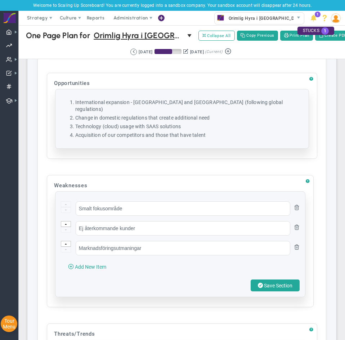
click at [262, 115] on li "Change in domestic regulations that create additional need" at bounding box center [189, 118] width 228 height 7
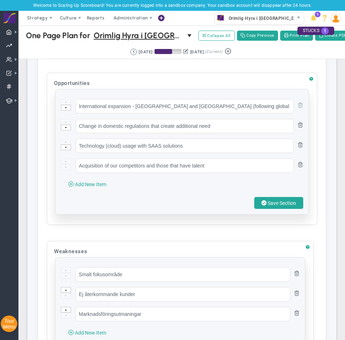
click at [298, 108] on span at bounding box center [301, 105] width 6 height 6
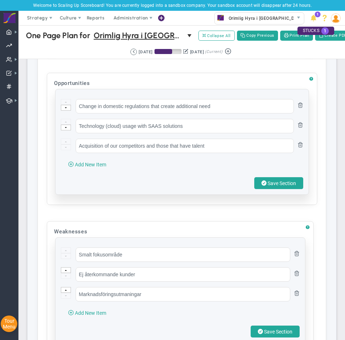
click at [298, 108] on span at bounding box center [301, 105] width 6 height 6
click at [298, 122] on span at bounding box center [301, 125] width 6 height 6
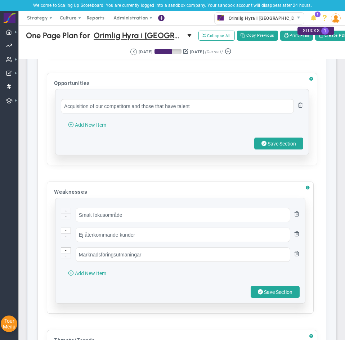
click at [298, 108] on span at bounding box center [301, 105] width 6 height 6
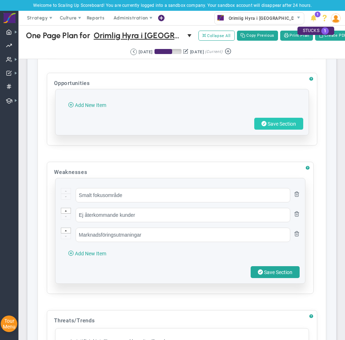
drag, startPoint x: 269, startPoint y: 133, endPoint x: 269, endPoint y: 137, distance: 4.0
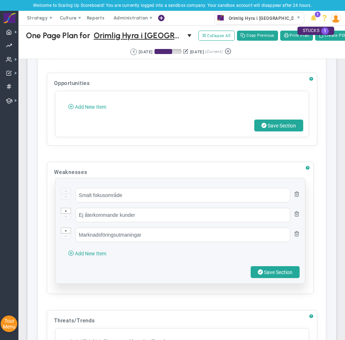
click at [269, 132] on button "Save Section" at bounding box center [279, 126] width 49 height 12
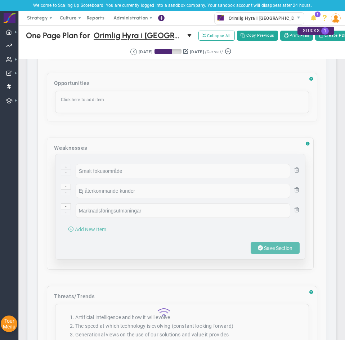
click at [271, 256] on div at bounding box center [182, 318] width 327 height 3264
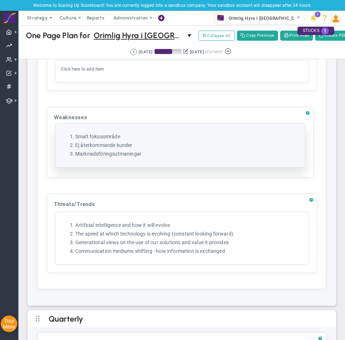
scroll to position [1370, 0]
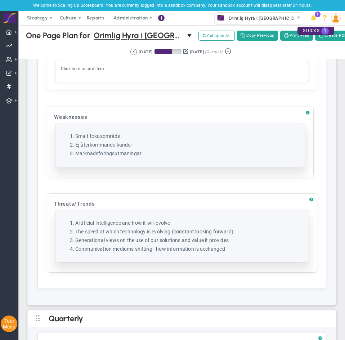
click at [193, 235] on li "The speed at which technology is evolving (constant looking forward)" at bounding box center [189, 232] width 228 height 7
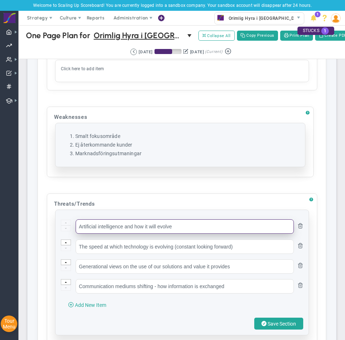
click at [118, 234] on input "Artificial intelligence and how it will evolve" at bounding box center [185, 227] width 218 height 14
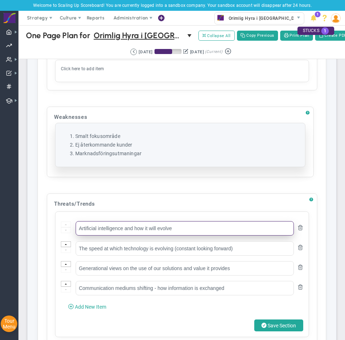
paste input "I-utveckling"
type input "AI-utveckling"
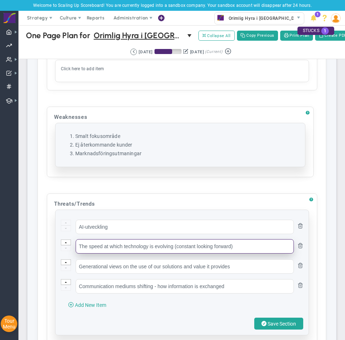
click at [116, 254] on input "The speed at which technology is evolving (constant looking forward)" at bounding box center [185, 246] width 218 height 14
click at [116, 251] on input "The speed at which technology is evolving (constant looking forward)" at bounding box center [185, 246] width 218 height 14
click at [116, 250] on input "The speed at which technology is evolving (constant looking forward)" at bounding box center [185, 246] width 218 height 14
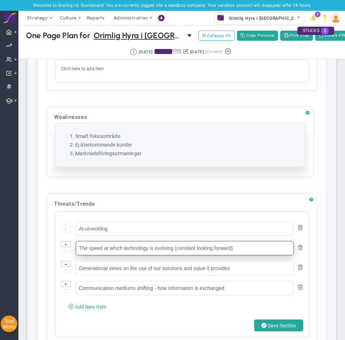
paste input "Förändrat sökbeteende"
type input "Förändrat sökbeteende"
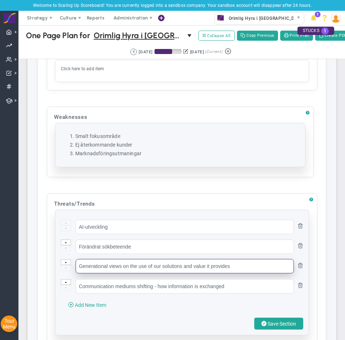
click at [135, 273] on input "Generational views on the use of our solutions and value it provides" at bounding box center [185, 266] width 218 height 14
paste input "Ökade kundförväntningar"
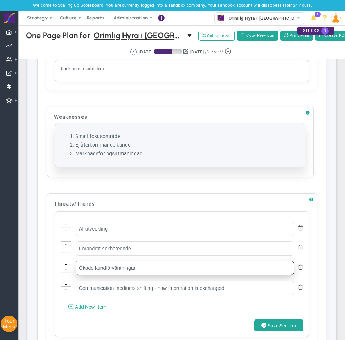
type input "Ökade kundförväntningar"
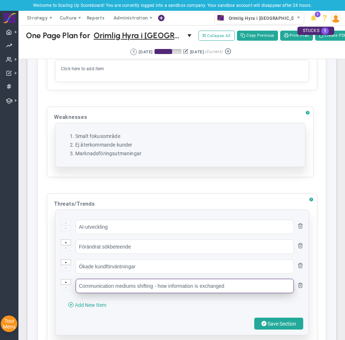
click at [124, 293] on input "Communication mediums shifting - how information is exchanged" at bounding box center [185, 286] width 218 height 14
paste input "Inflation, högre levnadskostnader och arbetslöshet"
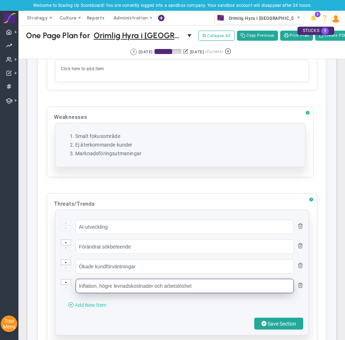
type input "Inflation, högre levnadskostnader och arbetslöshet"
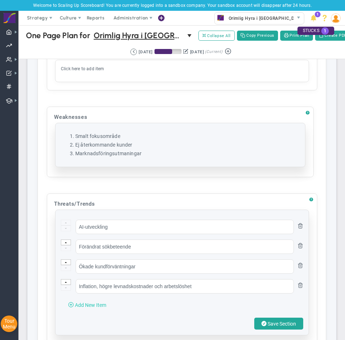
click at [97, 308] on span "Add New Item" at bounding box center [90, 305] width 31 height 6
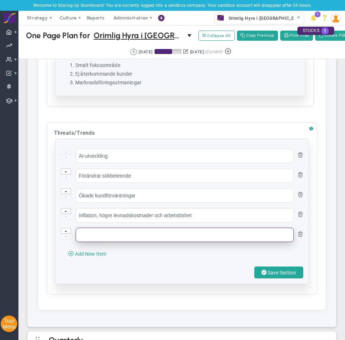
click at [106, 240] on input "text" at bounding box center [185, 235] width 218 height 14
paste input "Fler unga bor kvar hemma"
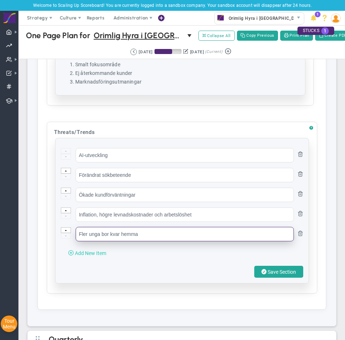
type input "Fler unga bor kvar hemma"
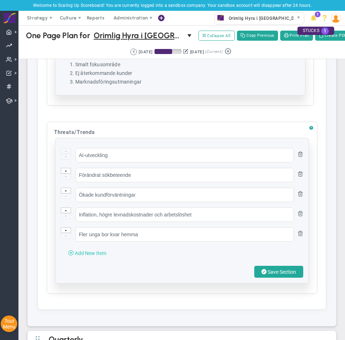
click at [89, 256] on span "Add New Item" at bounding box center [90, 254] width 31 height 6
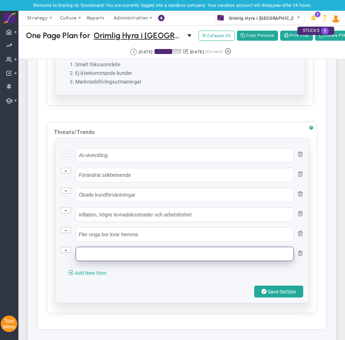
click at [98, 254] on input "text" at bounding box center [185, 254] width 218 height 14
paste input "Hårdare krav från Hyresnämnden"
type input "Hårdare krav från Hyresnämnden"
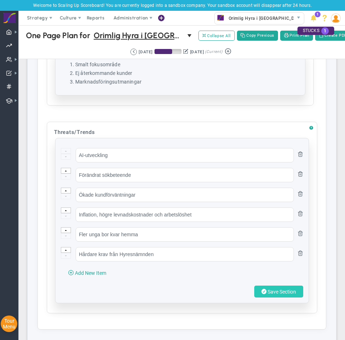
click at [268, 295] on span "Save Section" at bounding box center [282, 292] width 28 height 6
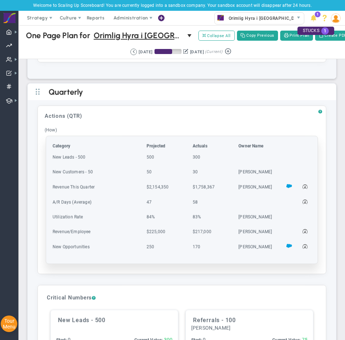
scroll to position [1616, 0]
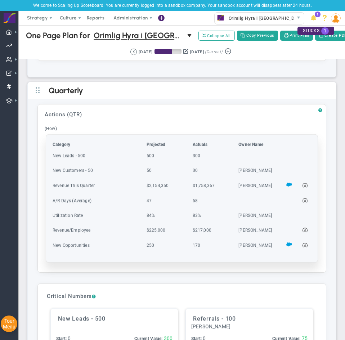
click at [123, 165] on td "New Leads - 500" at bounding box center [98, 159] width 93 height 14
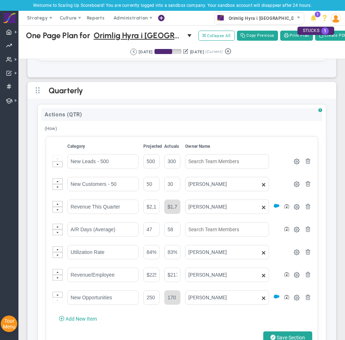
click at [144, 121] on div "Actions (QTR)" at bounding box center [181, 114] width 281 height 13
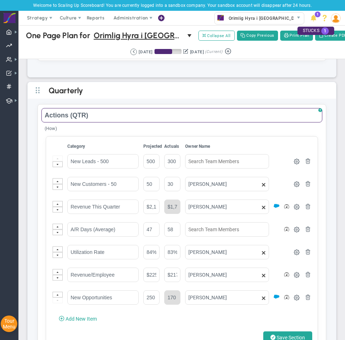
click at [140, 123] on input "Actions (QTR)" at bounding box center [181, 115] width 281 height 14
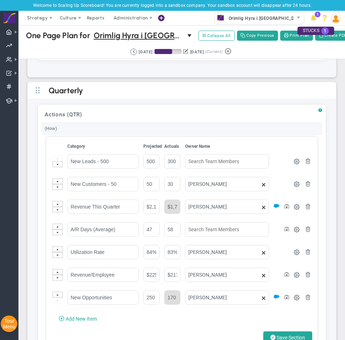
click at [132, 135] on div "(How)" at bounding box center [181, 128] width 281 height 13
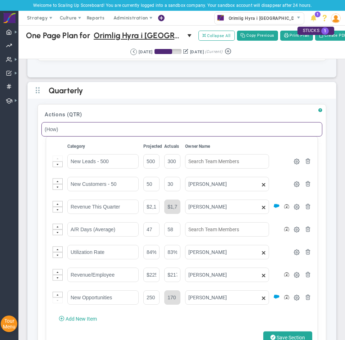
click at [132, 137] on input "(How)" at bounding box center [181, 129] width 281 height 14
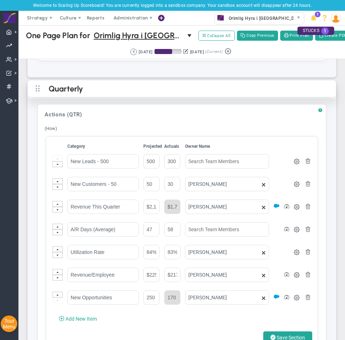
click at [225, 93] on h2 "Quarterly" at bounding box center [188, 90] width 279 height 8
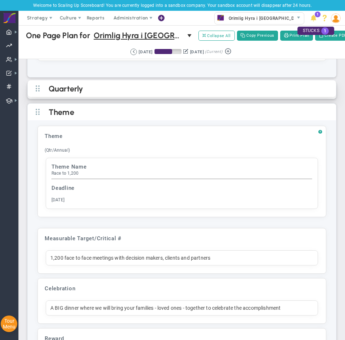
click at [101, 92] on h2 "Quarterly" at bounding box center [188, 90] width 279 height 8
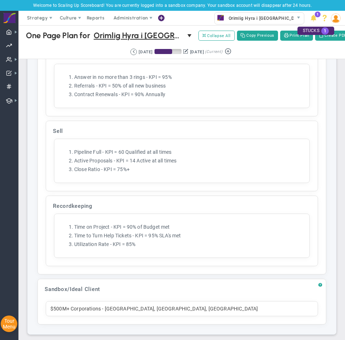
scroll to position [2996, 0]
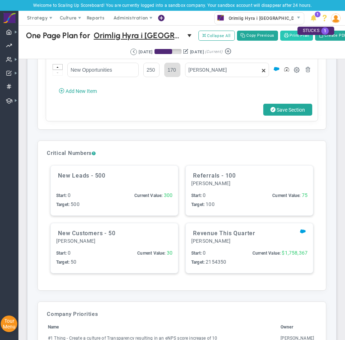
click at [289, 35] on span at bounding box center [286, 35] width 5 height 5
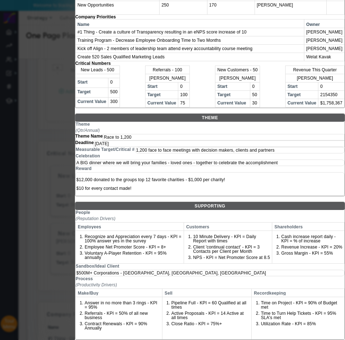
scroll to position [739, 0]
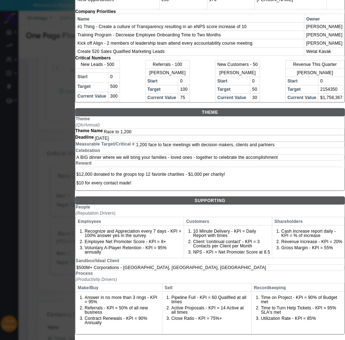
click at [32, 158] on div at bounding box center [172, 170] width 345 height 340
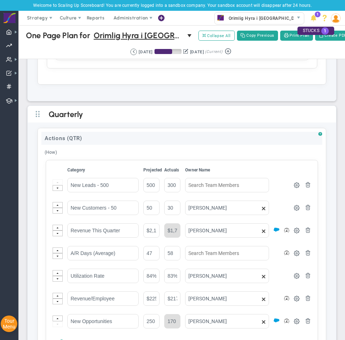
scroll to position [1628, 0]
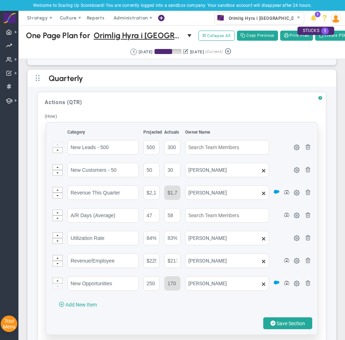
click at [156, 137] on th "Projected" at bounding box center [153, 134] width 20 height 10
click at [168, 136] on th "Actuals" at bounding box center [174, 134] width 20 height 10
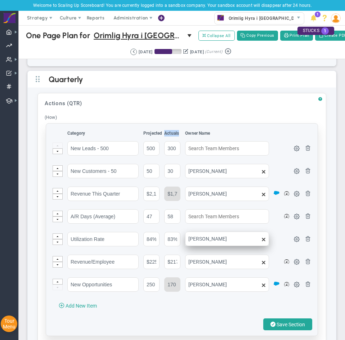
scroll to position [1627, 0]
drag, startPoint x: 306, startPoint y: 288, endPoint x: 303, endPoint y: 286, distance: 3.7
click at [304, 288] on td at bounding box center [308, 288] width 8 height 22
click at [304, 265] on td at bounding box center [308, 265] width 8 height 22
click at [305, 241] on span at bounding box center [308, 238] width 6 height 6
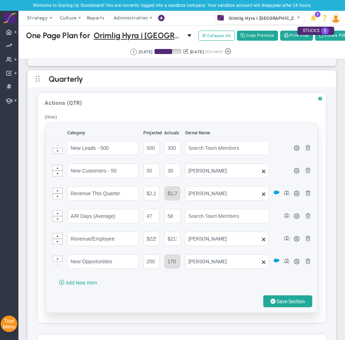
drag, startPoint x: 302, startPoint y: 221, endPoint x: 303, endPoint y: 211, distance: 10.5
click at [305, 218] on span at bounding box center [308, 216] width 6 height 6
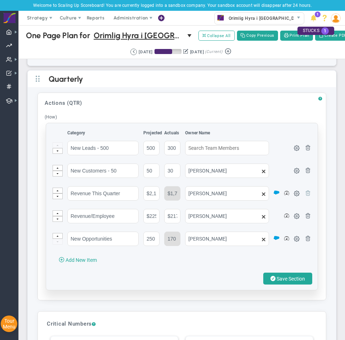
drag, startPoint x: 304, startPoint y: 198, endPoint x: 304, endPoint y: 186, distance: 12.3
click at [305, 196] on span at bounding box center [308, 193] width 6 height 6
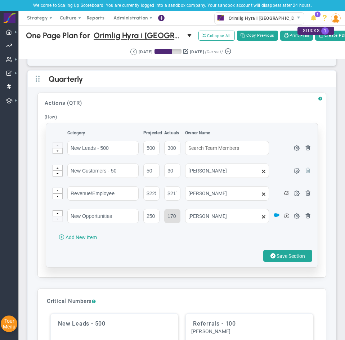
drag, startPoint x: 304, startPoint y: 180, endPoint x: 304, endPoint y: 173, distance: 6.8
click at [304, 178] on td at bounding box center [308, 174] width 8 height 22
click at [305, 150] on span at bounding box center [308, 148] width 6 height 6
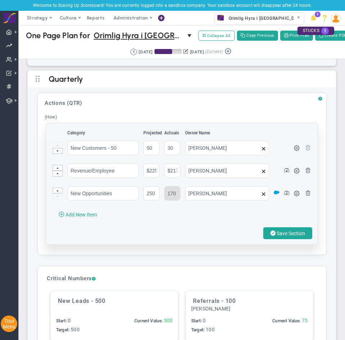
click at [305, 150] on span at bounding box center [308, 148] width 6 height 6
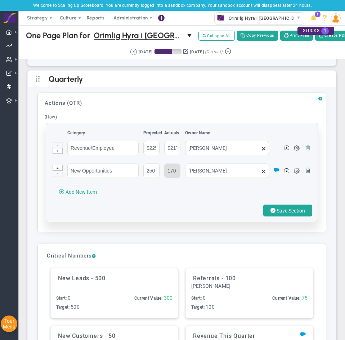
click at [305, 150] on span at bounding box center [308, 148] width 6 height 6
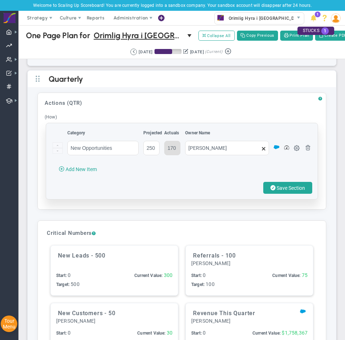
click at [305, 150] on span at bounding box center [308, 148] width 6 height 6
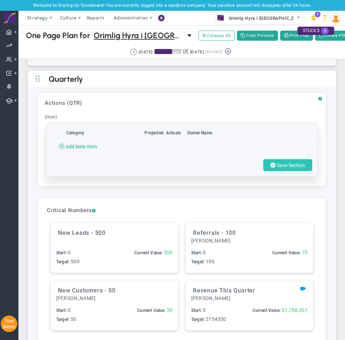
click at [298, 168] on span "Save Section" at bounding box center [291, 166] width 28 height 6
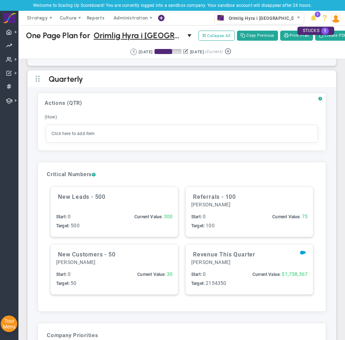
type input "Quarterly Revenue : Salesforce"
click at [146, 217] on div "New Leads - 500 1" at bounding box center [114, 212] width 127 height 50
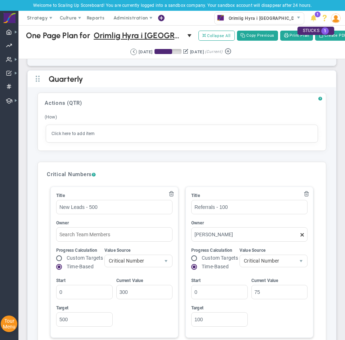
click at [304, 196] on span at bounding box center [307, 194] width 6 height 6
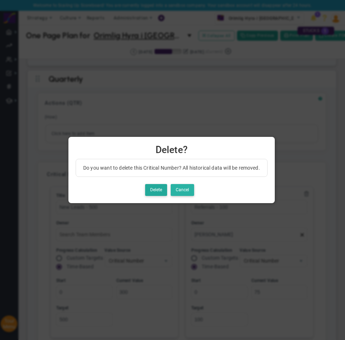
click at [188, 186] on button "Cancel" at bounding box center [182, 190] width 23 height 12
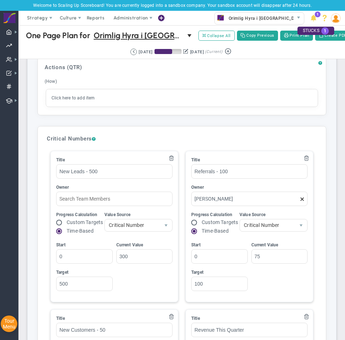
scroll to position [1663, 0]
click at [96, 141] on span "?" at bounding box center [94, 138] width 4 height 5
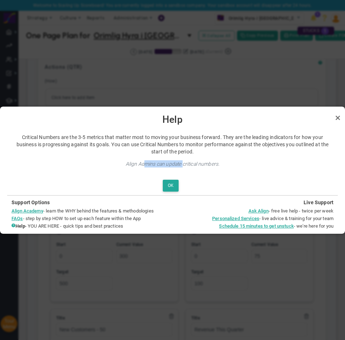
drag, startPoint x: 145, startPoint y: 164, endPoint x: 182, endPoint y: 163, distance: 37.5
click at [182, 163] on icon "Align Admins can update critical numbers." at bounding box center [173, 164] width 94 height 6
click at [208, 164] on icon "Align Admins can update critical numbers." at bounding box center [173, 164] width 94 height 6
click at [335, 119] on link "Close" at bounding box center [338, 118] width 9 height 9
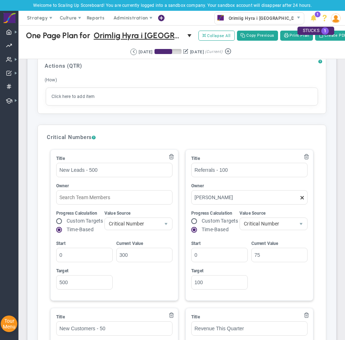
scroll to position [1664, 0]
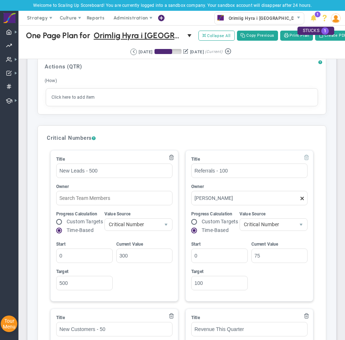
click at [304, 160] on span at bounding box center [307, 157] width 6 height 6
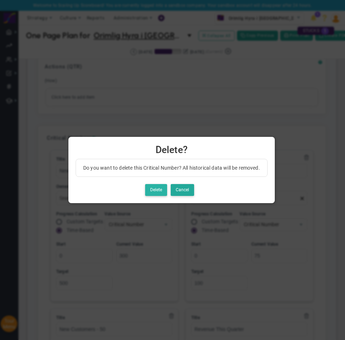
click at [158, 193] on button "Delete" at bounding box center [156, 190] width 22 height 12
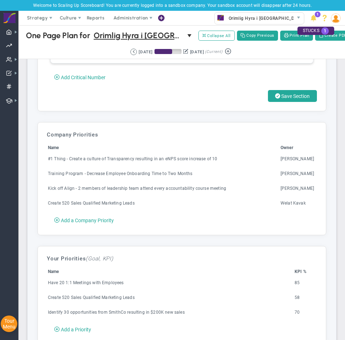
scroll to position [2096, 0]
click at [110, 169] on td "#1 Thing - Create a culture of Transparency resulting in an eNPS score increase…" at bounding box center [164, 162] width 232 height 14
click at [259, 169] on td "#1 Thing - Create a culture of Transparency resulting in an eNPS score increase…" at bounding box center [164, 162] width 232 height 14
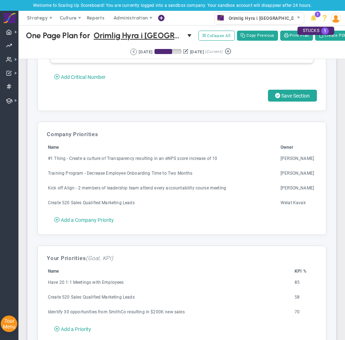
drag, startPoint x: 63, startPoint y: 172, endPoint x: 146, endPoint y: 157, distance: 84.2
click at [63, 169] on td "#1 Thing - Create a culture of Transparency resulting in an eNPS score increase…" at bounding box center [164, 162] width 232 height 14
click at [257, 138] on h3 "Company Priorities" at bounding box center [182, 134] width 270 height 6
drag, startPoint x: 278, startPoint y: 107, endPoint x: 267, endPoint y: 125, distance: 20.4
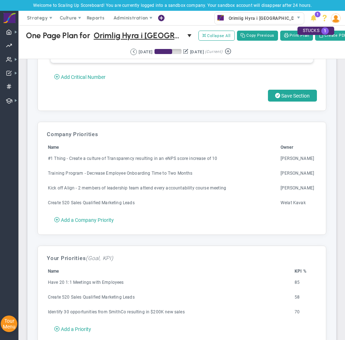
click at [282, 99] on span "Save Section" at bounding box center [296, 96] width 28 height 6
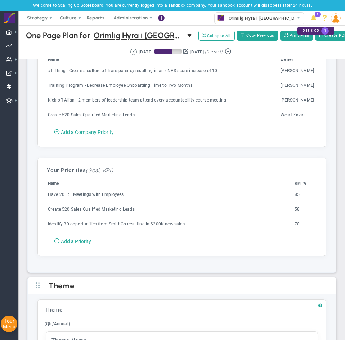
scroll to position [1916, 0]
click at [207, 187] on th "Name" at bounding box center [171, 185] width 246 height 10
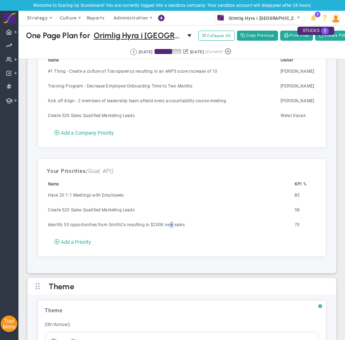
click at [169, 235] on td "Identify 30 opportunities from SmithCo resulting in $200K new sales" at bounding box center [171, 228] width 246 height 14
click at [114, 235] on td "Identify 30 opportunities from SmithCo resulting in $200K new sales" at bounding box center [171, 228] width 246 height 14
click at [79, 245] on span "Add a Priority" at bounding box center [76, 242] width 30 height 6
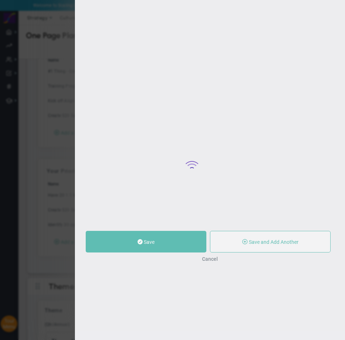
type input "0"
radio input "true"
type input "Welat Kavak"
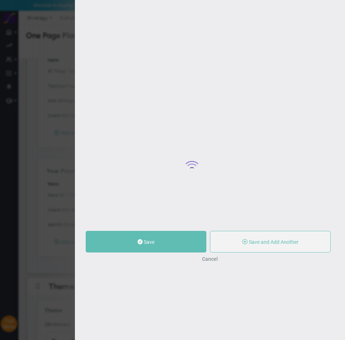
type input "0"
radio input "true"
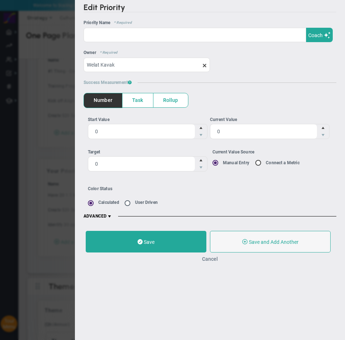
click at [209, 257] on button "Cancel" at bounding box center [210, 259] width 16 height 6
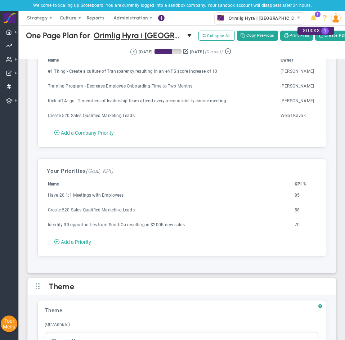
click at [109, 186] on table "Name KPI % Have 20 1:1 Meetings with Employees 85 Create 520 Sales Qualified Ma…" at bounding box center [182, 208] width 270 height 56
click at [68, 203] on td "Have 20 1:1 Meetings with Employees" at bounding box center [171, 199] width 246 height 14
click at [127, 204] on td "Have 20 1:1 Meetings with Employees" at bounding box center [171, 199] width 246 height 14
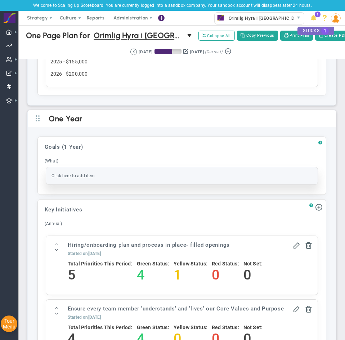
scroll to position [753, 0]
click at [293, 38] on div "Your trial expires today. SUBSCRIBE STUCKS 1" at bounding box center [316, 33] width 48 height 17
click at [289, 36] on span at bounding box center [286, 35] width 5 height 5
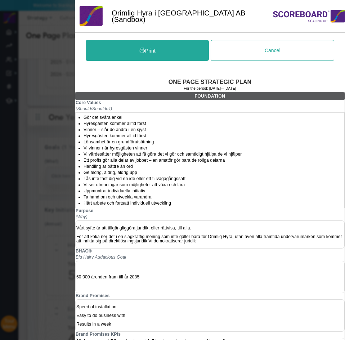
click at [45, 121] on div at bounding box center [172, 170] width 345 height 340
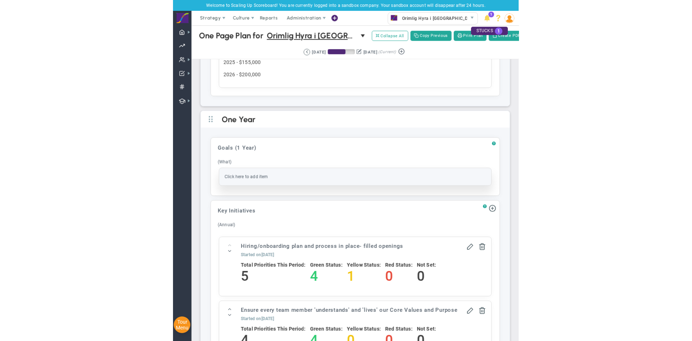
scroll to position [565, 0]
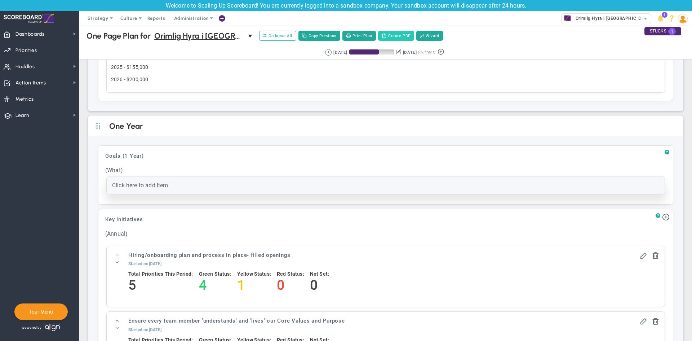
click at [389, 31] on button "Create PDF" at bounding box center [396, 36] width 36 height 10
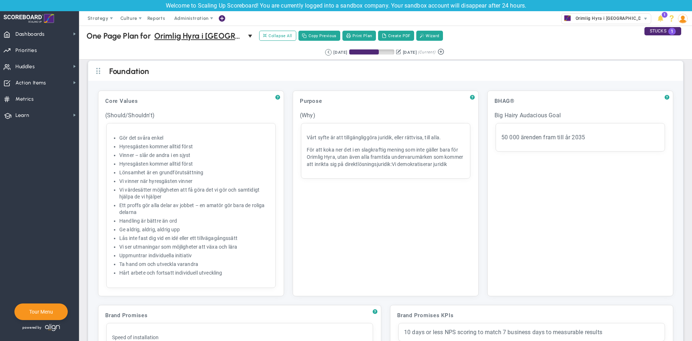
scroll to position [0, 0]
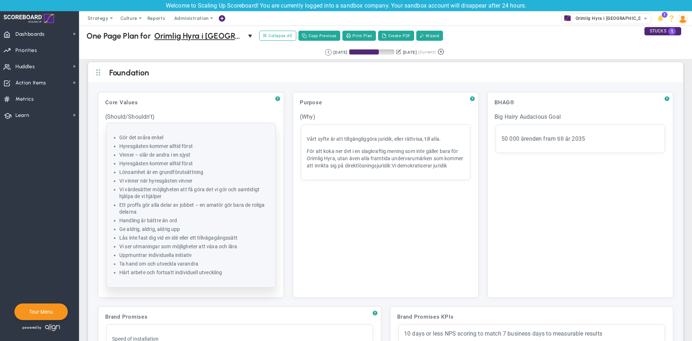
click at [133, 129] on div "Click here to add item Gör det svåra enkel Hyresgästen kommer alltid först Vinn…" at bounding box center [191, 205] width 169 height 164
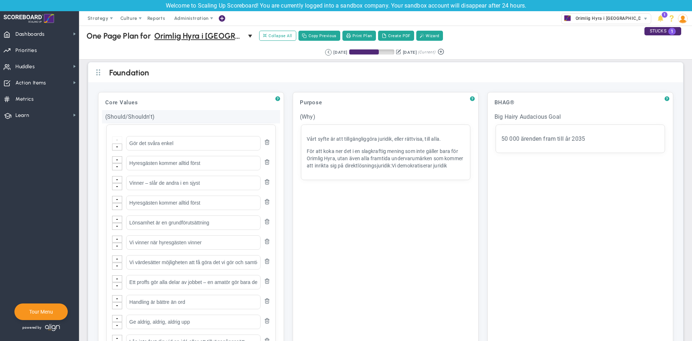
click at [208, 115] on div "(Should/Shouldn't)" at bounding box center [191, 116] width 178 height 13
click at [208, 115] on input "(Should/Shouldn't)" at bounding box center [191, 117] width 178 height 14
click at [126, 98] on div "Core Values" at bounding box center [191, 102] width 178 height 13
click at [126, 98] on input "Core Values" at bounding box center [191, 103] width 178 height 14
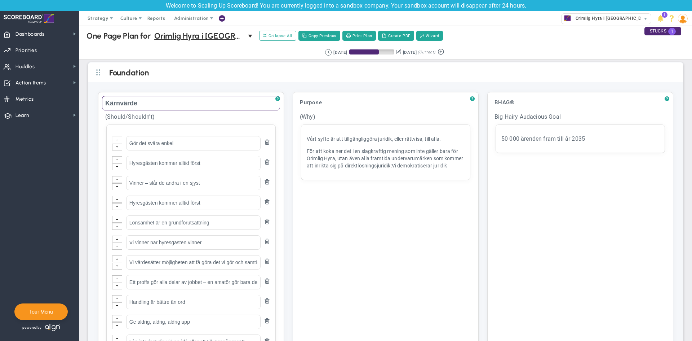
type input "Kärnvärden"
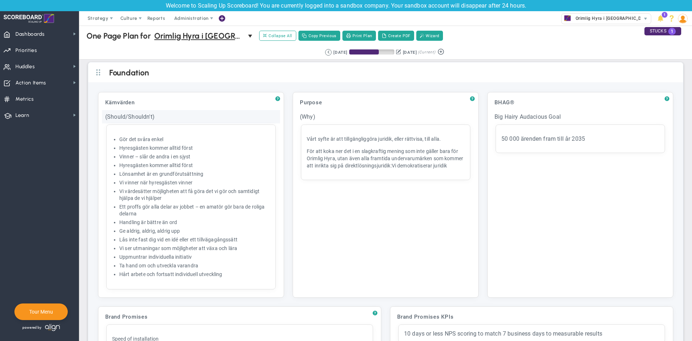
click at [139, 116] on div "(Should/Shouldn't)" at bounding box center [191, 116] width 178 height 13
click at [139, 116] on input "(Should/Shouldn't)" at bounding box center [191, 117] width 178 height 14
type input "(Vilka vi är)"
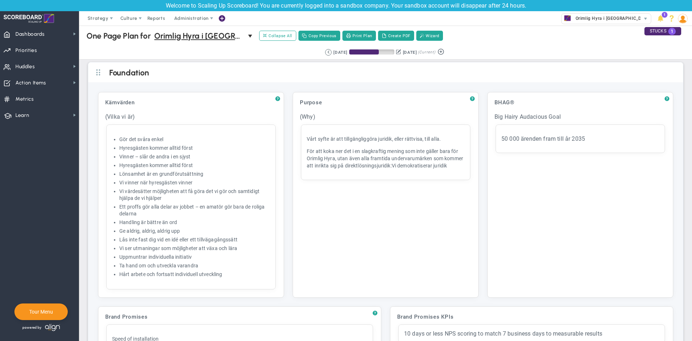
click at [313, 103] on div "Purpose" at bounding box center [386, 102] width 178 height 13
click at [386, 103] on input "Purpose" at bounding box center [386, 103] width 0 height 0
type input "Syfte"
click at [309, 116] on div "(Why)" at bounding box center [386, 116] width 178 height 13
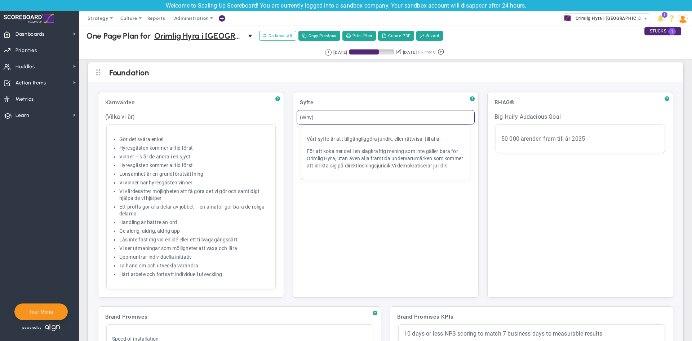
click at [309, 116] on input "(Why)" at bounding box center [386, 117] width 178 height 14
type input "(Varför vi finns)"
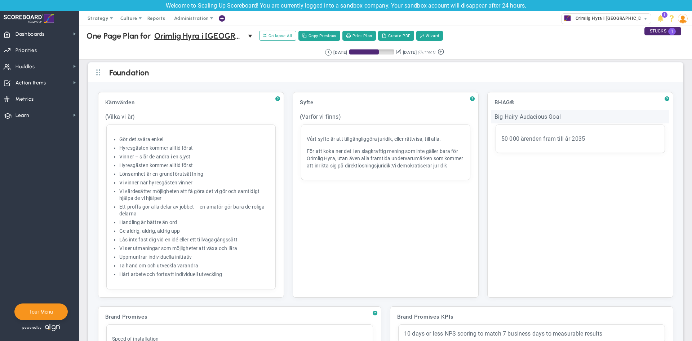
click at [542, 118] on div "Big Hairy Audacious Goal" at bounding box center [580, 116] width 178 height 13
click at [542, 118] on input "Big Hairy Audacious Goal" at bounding box center [580, 117] width 178 height 14
click at [541, 120] on input "Big Hairy Audacious Goal" at bounding box center [580, 117] width 178 height 14
type input "Vårt långsiktiga mål"
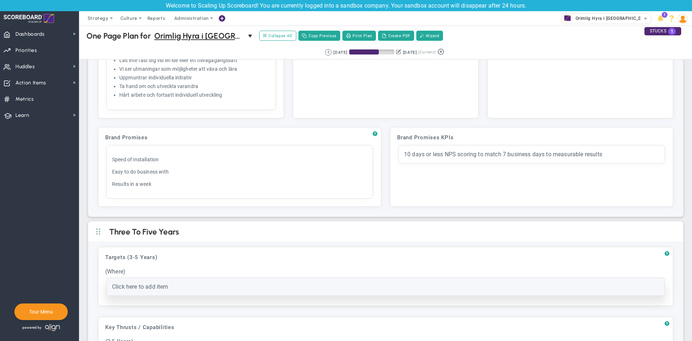
scroll to position [180, 0]
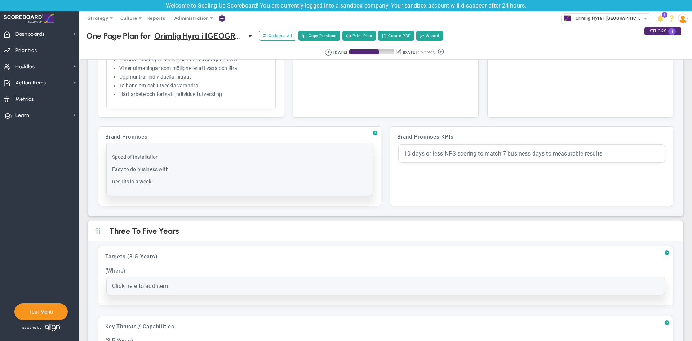
click at [218, 178] on div "Speed of installation Easy to do business with Results in a week" at bounding box center [239, 169] width 255 height 32
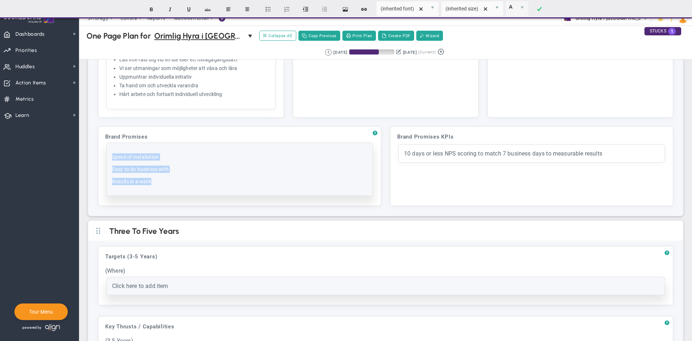
drag, startPoint x: 181, startPoint y: 181, endPoint x: 113, endPoint y: 148, distance: 75.3
click at [113, 148] on div "Speed of installation Easy to do business with Results in a week" at bounding box center [240, 169] width 266 height 53
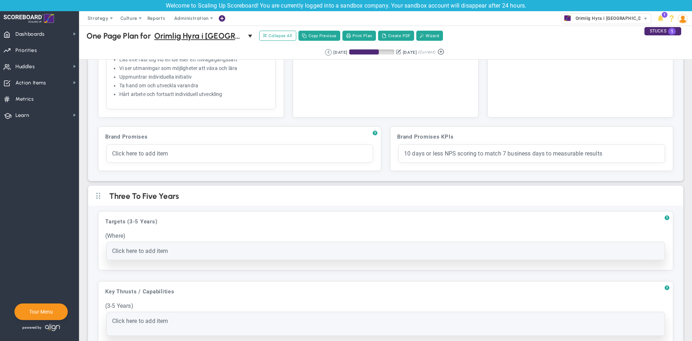
click at [142, 137] on div "Brand Promises" at bounding box center [239, 136] width 275 height 13
click at [142, 137] on input "Brand Promises" at bounding box center [239, 137] width 275 height 14
type input "Varumärkeslöften"
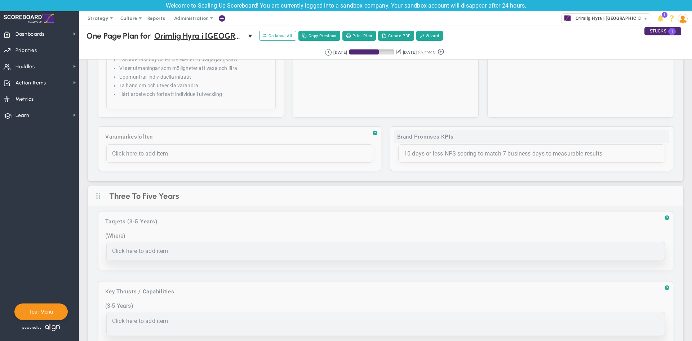
click at [442, 137] on div "Brand Promises KPIs" at bounding box center [531, 136] width 275 height 13
click at [442, 137] on input "Brand Promises KPIs" at bounding box center [531, 137] width 275 height 14
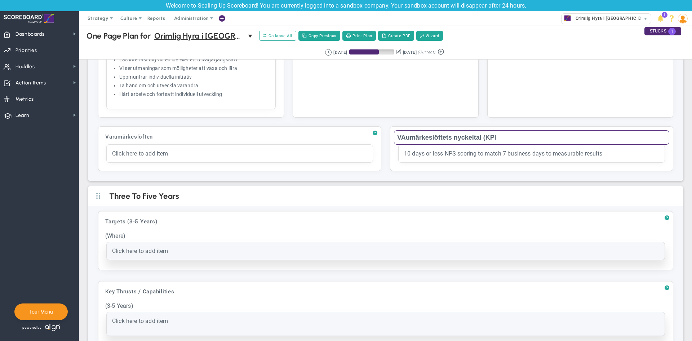
type input "VAumärkeslöftets nyckeltal (KPI)"
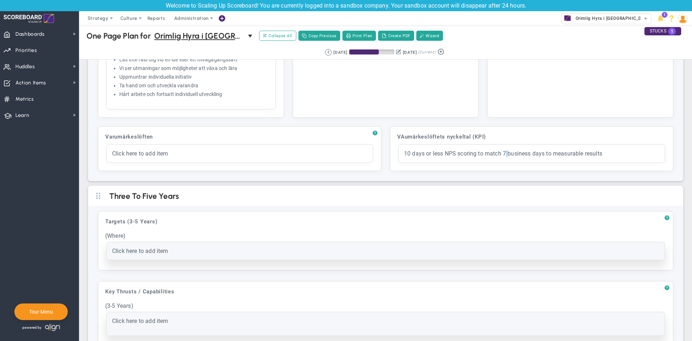
click at [504, 153] on div "10 days or less NPS scoring to match 7 business days to measurable results" at bounding box center [531, 153] width 255 height 7
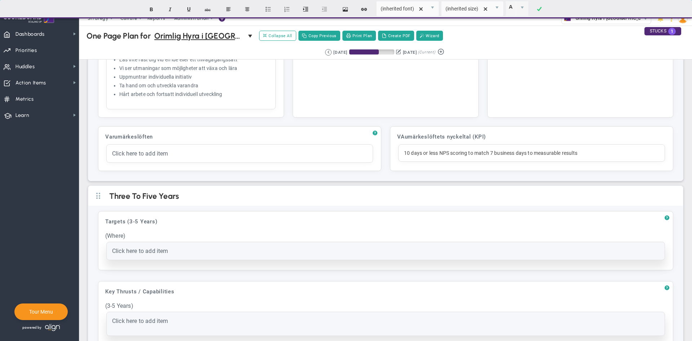
click at [504, 153] on div "10 days or less NPS scoring to match 7 business days to measurable results" at bounding box center [531, 153] width 255 height 6
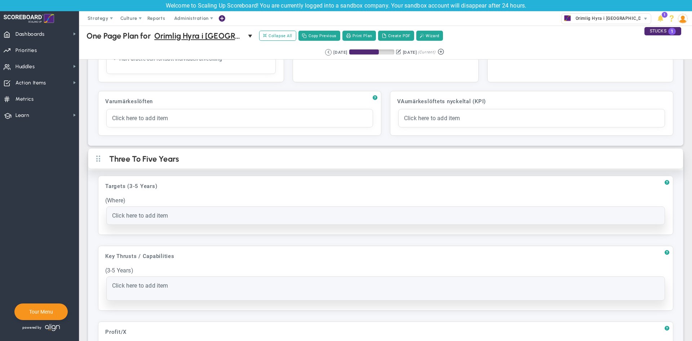
scroll to position [216, 0]
click at [166, 161] on h2 "Three To Five Years" at bounding box center [391, 159] width 565 height 11
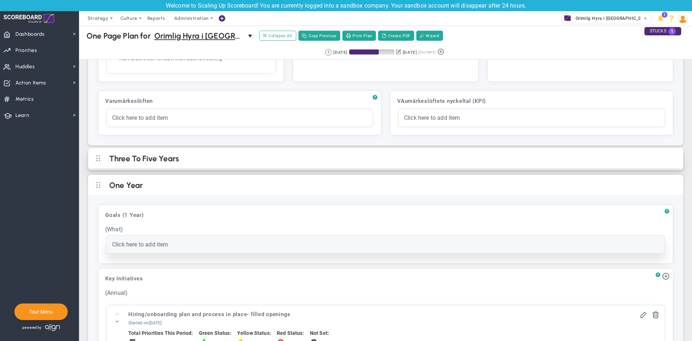
click at [166, 160] on h2 "Three To Five Years" at bounding box center [391, 159] width 565 height 11
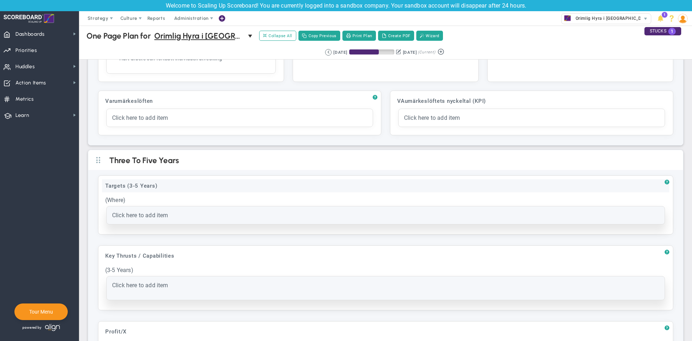
click at [150, 184] on div "Targets (3-5 Years)" at bounding box center [385, 185] width 567 height 13
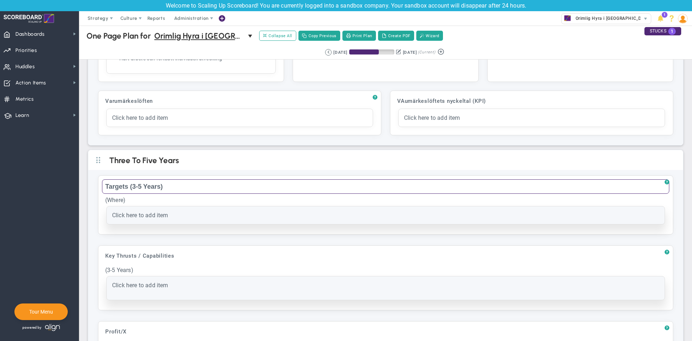
click at [150, 184] on input "Targets (3-5 Years)" at bounding box center [385, 186] width 567 height 14
type input "Mål (3-5 år)"
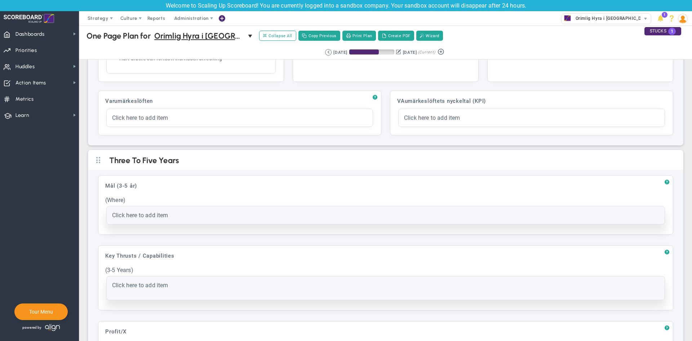
click at [119, 200] on div "(Where)" at bounding box center [385, 199] width 567 height 13
click at [386, 201] on input "(Where)" at bounding box center [386, 201] width 0 height 0
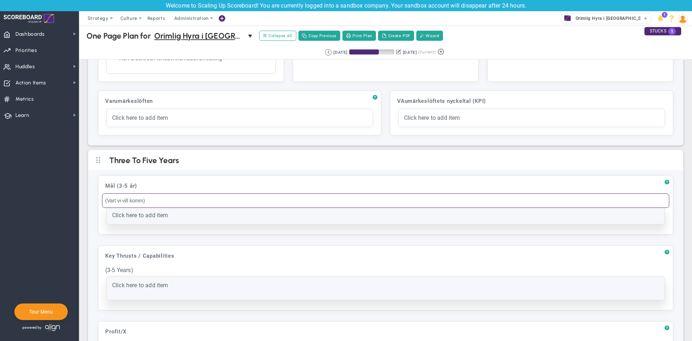
type input "(Vart vi vill komma)"
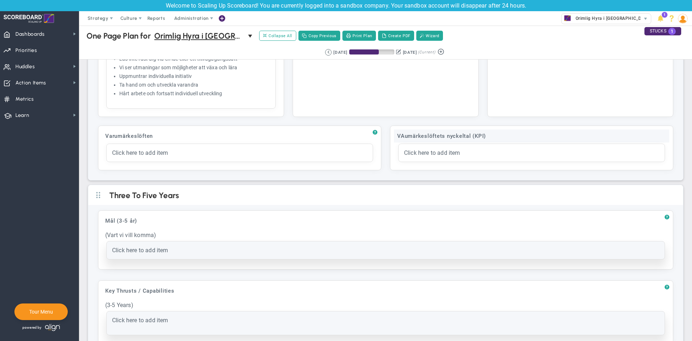
scroll to position [180, 0]
click at [419, 139] on div "VAumärkeslöftets nyckeltal (KPI)" at bounding box center [531, 136] width 275 height 13
click at [402, 136] on input "VAumärkeslöftets nyckeltal (KPI)" at bounding box center [531, 137] width 275 height 14
click at [415, 137] on input "Varumärkeslöftets nyckeltal (KPI)" at bounding box center [531, 137] width 275 height 14
click at [434, 137] on input "Varumärkes löftets nyckeltal (KPI)" at bounding box center [531, 137] width 275 height 14
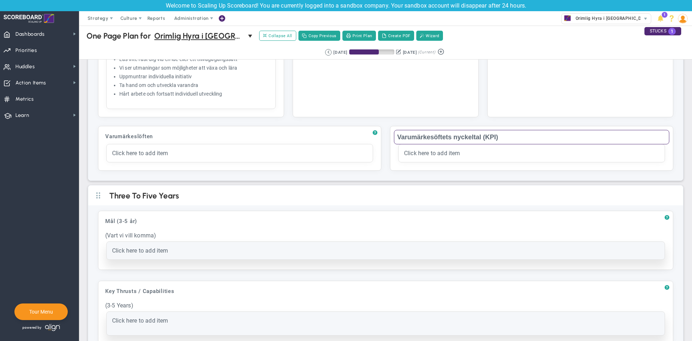
type input "Varumärkeslöftets nyckeltal (KPI)"
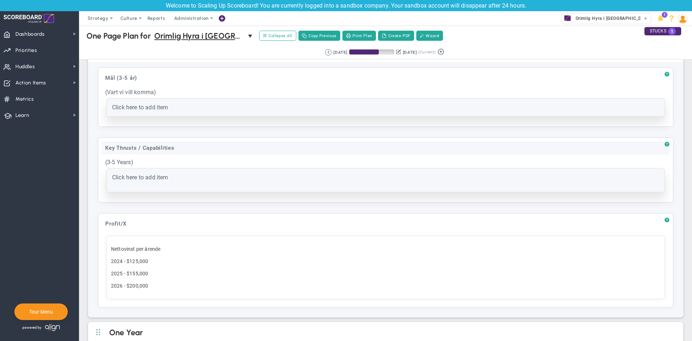
scroll to position [324, 0]
click at [153, 146] on div "Key Thrusts / Capabilities" at bounding box center [385, 147] width 567 height 13
click at [154, 146] on input "Key Thrusts / Capabilities" at bounding box center [385, 148] width 567 height 14
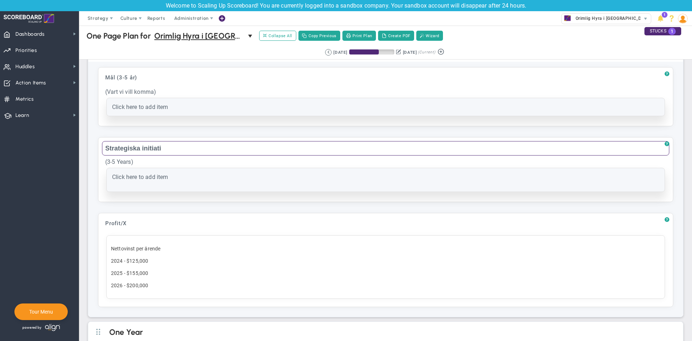
type input "Strategiska initiativ"
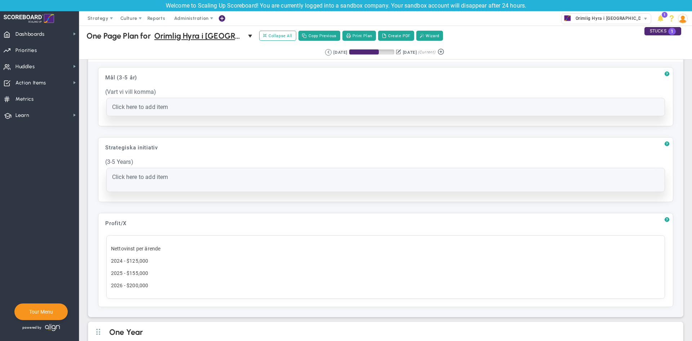
click at [125, 163] on div "(3-5 Years)" at bounding box center [385, 161] width 567 height 13
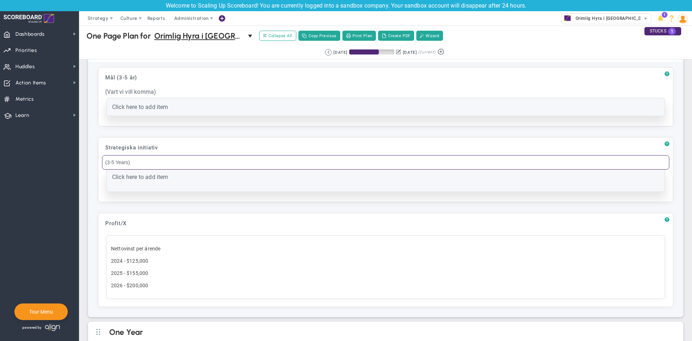
click at [125, 162] on input "(3-5 Years)" at bounding box center [385, 162] width 567 height 14
drag, startPoint x: 128, startPoint y: 163, endPoint x: 116, endPoint y: 167, distance: 12.1
click at [116, 167] on input "(3-5 Years)" at bounding box center [385, 162] width 567 height 14
click at [110, 162] on div "(3-5 år prioriteter" at bounding box center [385, 161] width 567 height 13
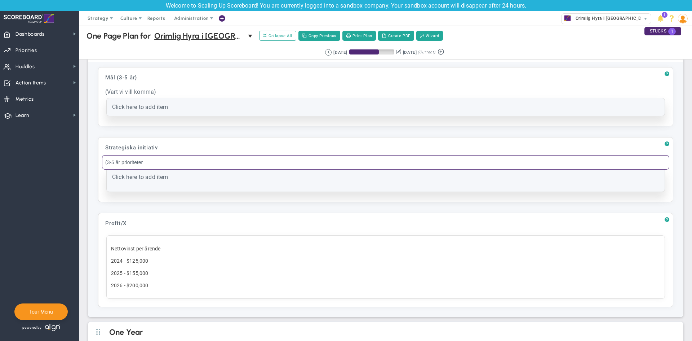
click at [110, 162] on input "(3-5 år prioriteter" at bounding box center [385, 162] width 567 height 14
click at [107, 162] on input "(3-5 år prioriteter" at bounding box center [385, 162] width 567 height 14
type input "3-5 år prioriteter"
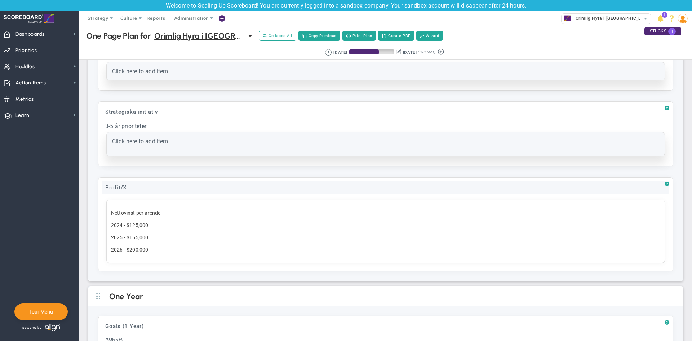
scroll to position [360, 0]
click at [149, 189] on div "Profit/X" at bounding box center [385, 187] width 567 height 13
click at [149, 189] on input "Profit/X" at bounding box center [385, 188] width 567 height 14
type input "Vinst per X"
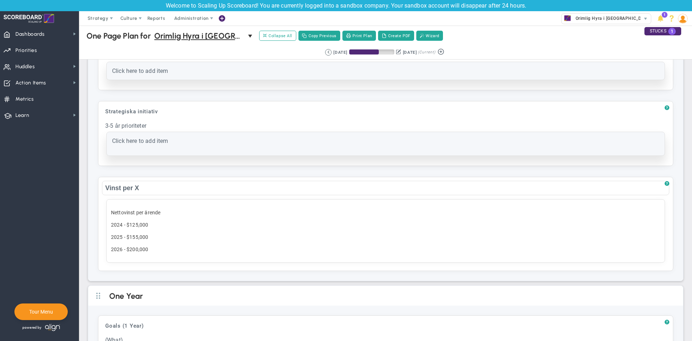
click at [185, 245] on div "Nettovinst per ärende 2024 - $125,000 2025 - $155,000 2026 - $200,000" at bounding box center [385, 230] width 559 height 63
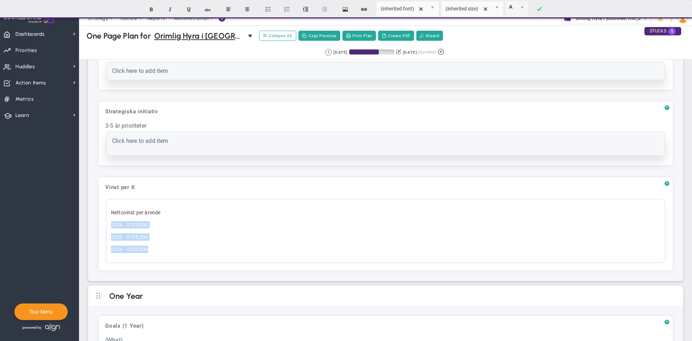
drag, startPoint x: 155, startPoint y: 247, endPoint x: 104, endPoint y: 224, distance: 55.9
click at [104, 224] on div "? Vinst per X Click to add header Vinst per X Vinst per X No header added Vinst…" at bounding box center [385, 224] width 575 height 94
click at [89, 207] on div "? Mål (3-5 år) Click to add header Mål (3-5 år) Mål (3-5 år) Click to add heade…" at bounding box center [385, 153] width 595 height 255
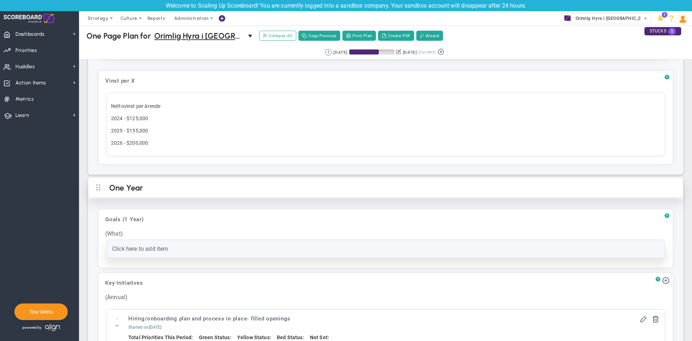
scroll to position [468, 0]
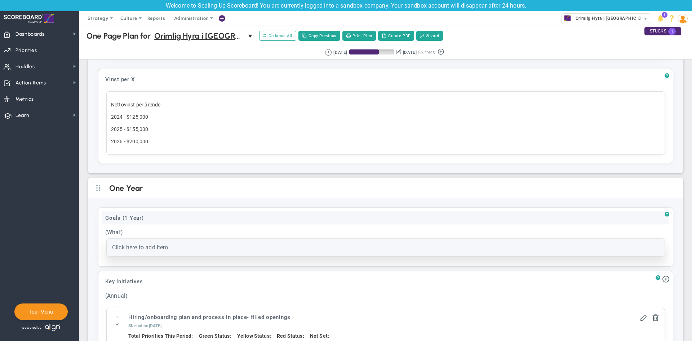
click at [147, 217] on div "Goals (1 Year)" at bounding box center [385, 217] width 567 height 13
click at [109, 219] on input "Goals (1 Year)" at bounding box center [385, 218] width 567 height 14
click at [109, 218] on input "Goals (1 Year)" at bounding box center [385, 218] width 567 height 14
click at [128, 220] on input "Mål (1 Year)" at bounding box center [385, 218] width 567 height 14
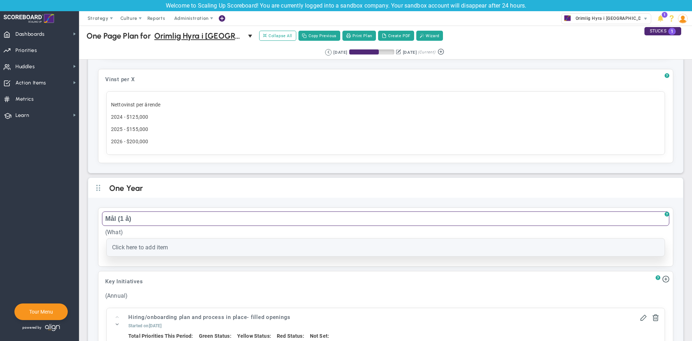
type input "Mål (1 år)"
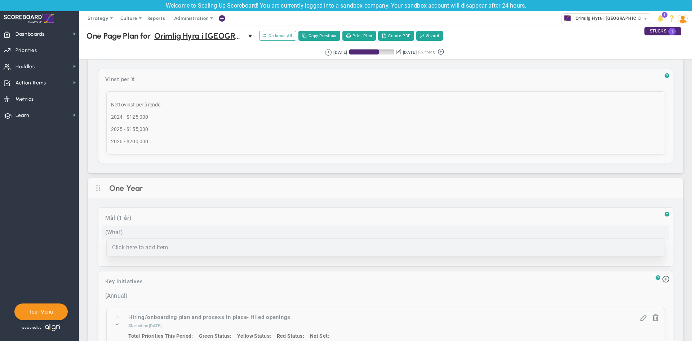
click at [114, 232] on div "(What)" at bounding box center [385, 231] width 567 height 13
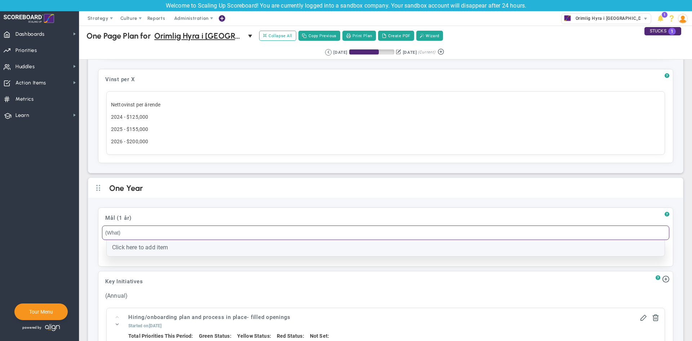
click at [114, 232] on input "(What)" at bounding box center [385, 232] width 567 height 14
type input "(Vad vi ska utföra)"
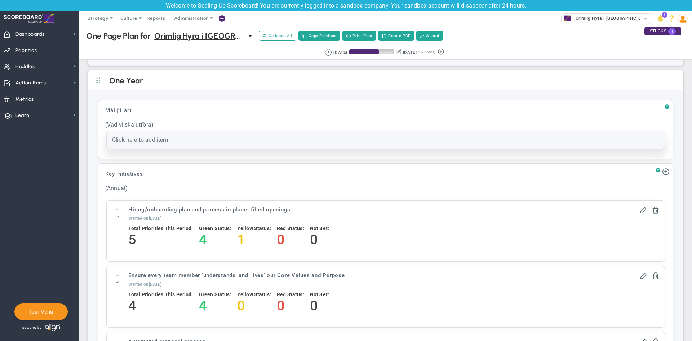
scroll to position [576, 0]
click at [652, 208] on span at bounding box center [655, 208] width 7 height 7
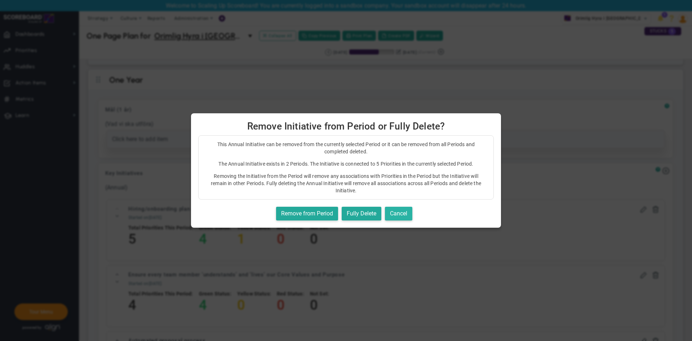
click at [392, 216] on button "Cancel" at bounding box center [398, 214] width 27 height 14
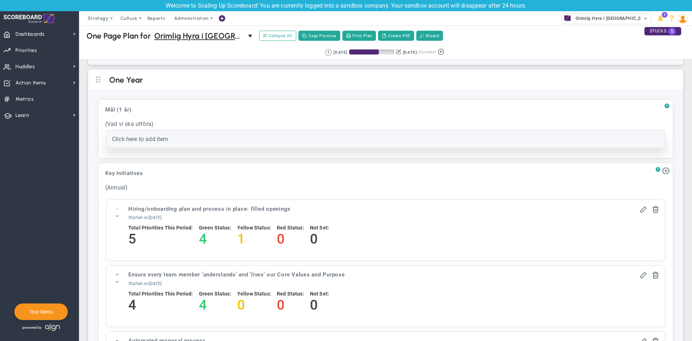
click at [150, 230] on h4 "Total Priorities This Period:" at bounding box center [160, 227] width 65 height 6
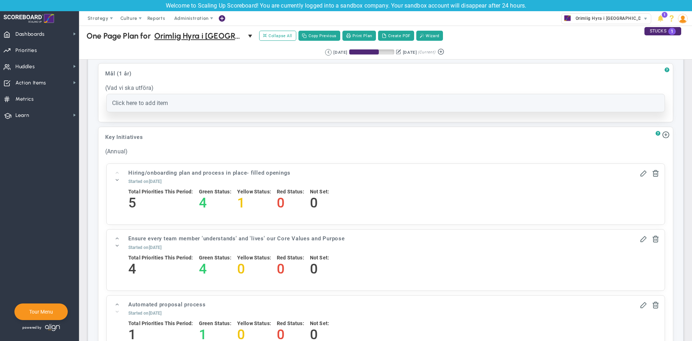
scroll to position [612, 0]
click at [119, 179] on span at bounding box center [117, 179] width 5 height 5
click at [116, 180] on span at bounding box center [117, 179] width 5 height 5
click at [117, 180] on span at bounding box center [117, 179] width 5 height 5
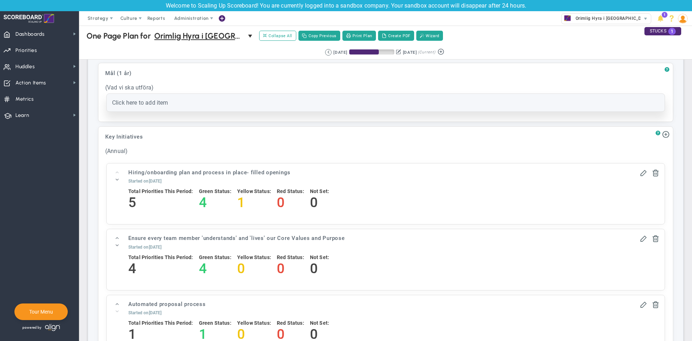
click at [196, 181] on h5 "Started on 5/11/2025" at bounding box center [231, 181] width 207 height 6
click at [201, 171] on h3 "Hiring/onboarding plan and process in place- filled openings" at bounding box center [231, 173] width 207 height 8
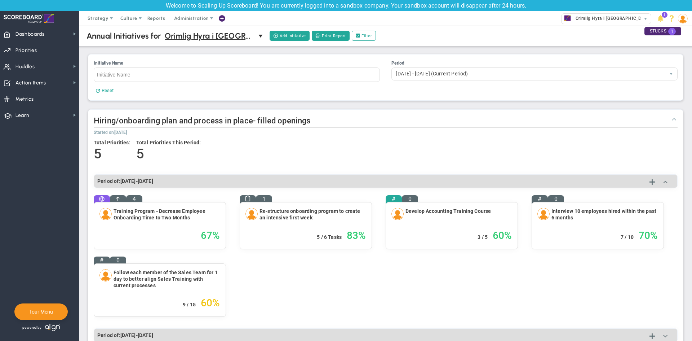
click at [671, 122] on button at bounding box center [674, 119] width 7 height 8
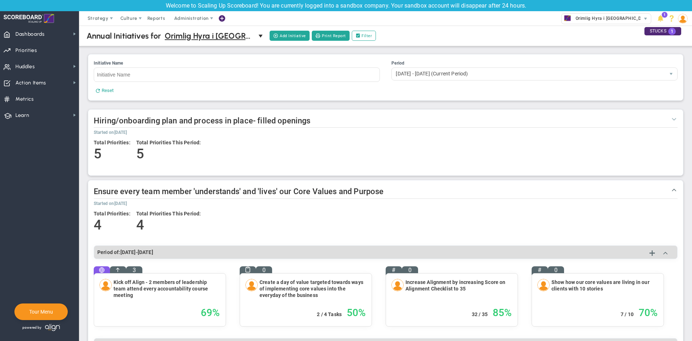
click at [671, 122] on button at bounding box center [674, 119] width 7 height 8
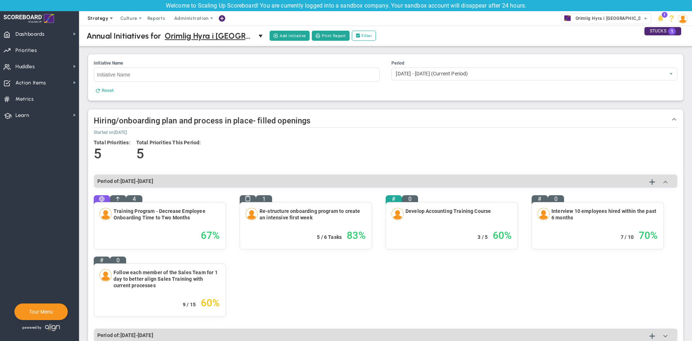
click at [110, 19] on span at bounding box center [112, 19] width 6 height 6
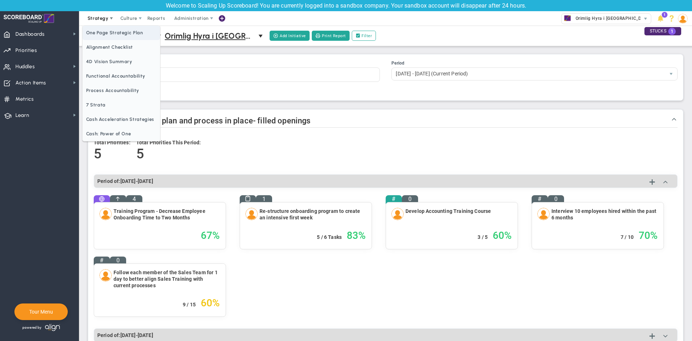
click at [111, 35] on span "One Page Strategic Plan" at bounding box center [122, 33] width 78 height 14
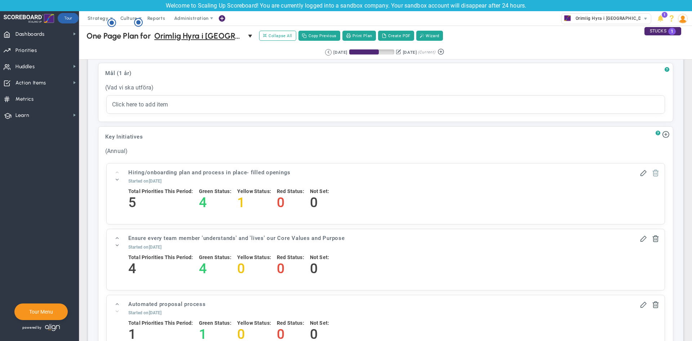
scroll to position [613, 0]
click at [652, 172] on span at bounding box center [655, 171] width 7 height 7
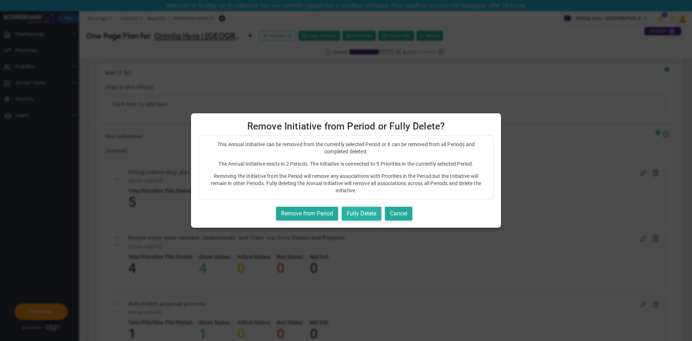
click at [354, 216] on button "Fully Delete" at bounding box center [362, 214] width 40 height 14
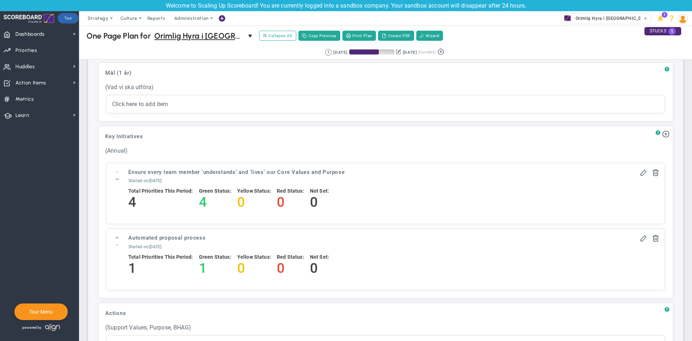
scroll to position [606, 0]
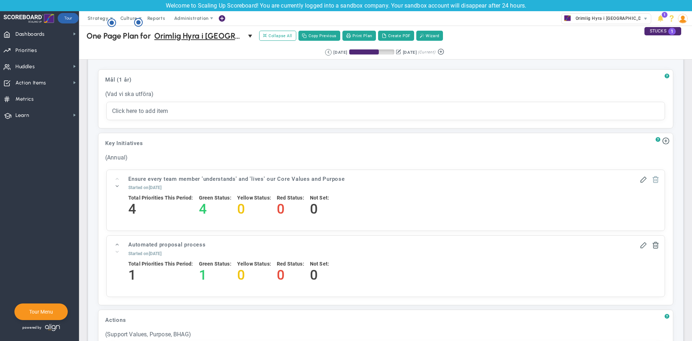
click at [652, 180] on span at bounding box center [655, 178] width 7 height 7
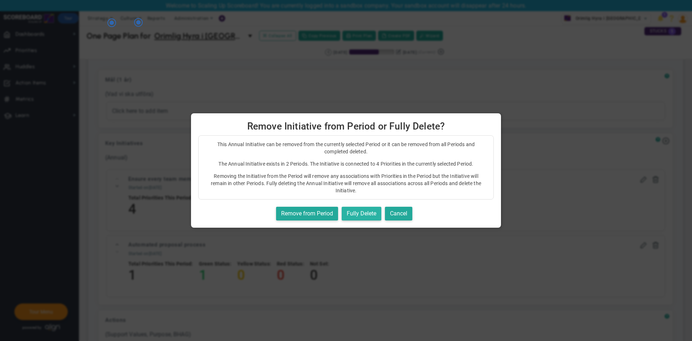
click at [358, 217] on button "Fully Delete" at bounding box center [362, 214] width 40 height 14
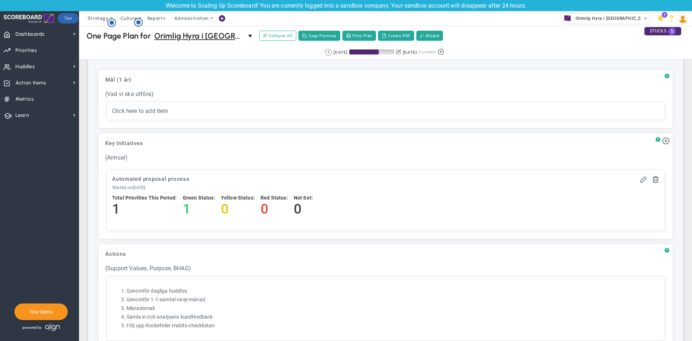
scroll to position [599, 0]
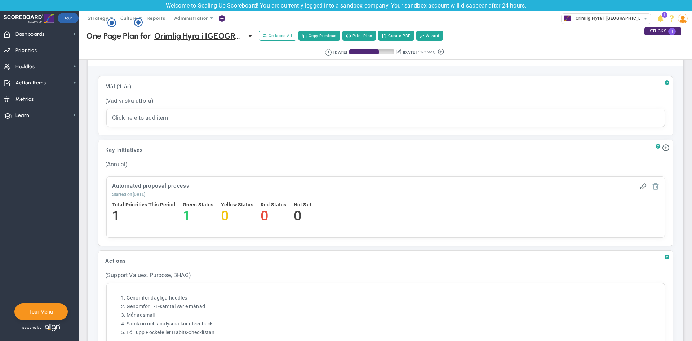
click at [652, 185] on span at bounding box center [655, 185] width 7 height 7
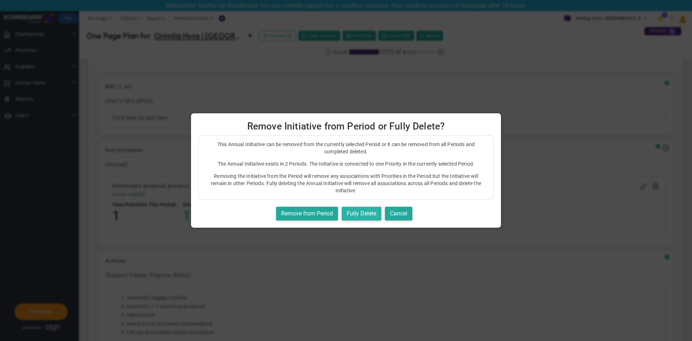
click at [364, 211] on button "Fully Delete" at bounding box center [362, 214] width 40 height 14
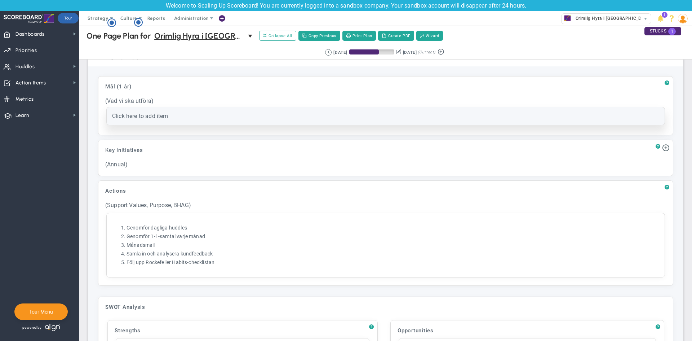
scroll to position [578, 0]
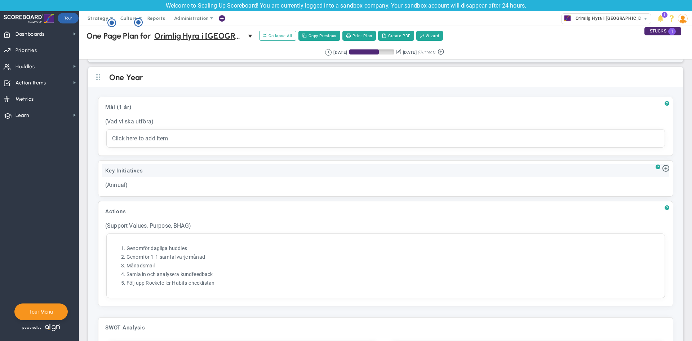
click at [130, 170] on div "Key Initiatives" at bounding box center [385, 170] width 567 height 13
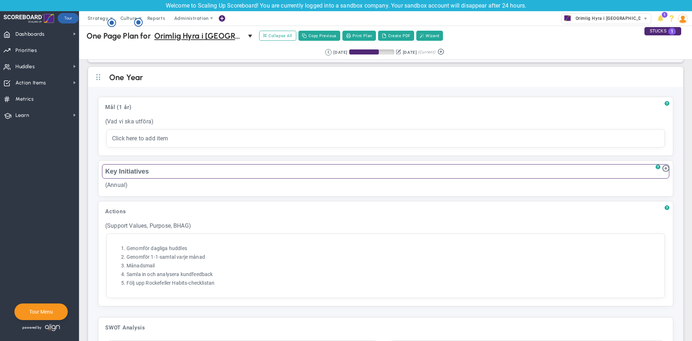
click at [130, 170] on input "Key Initiatives" at bounding box center [385, 171] width 567 height 14
type input "Nyckelinitiativ"
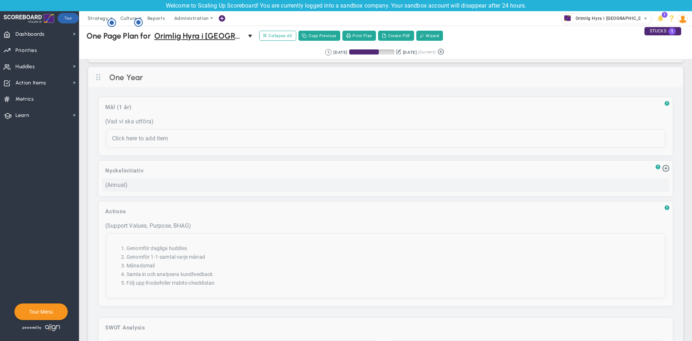
click at [118, 186] on div "(Annual)" at bounding box center [385, 184] width 567 height 13
click at [386, 186] on input "(Annual)" at bounding box center [386, 186] width 0 height 0
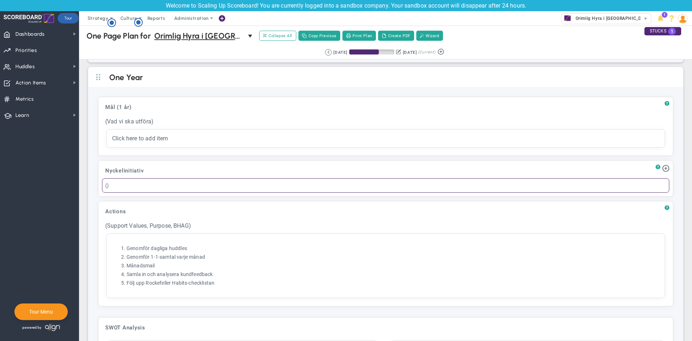
type input ")"
type input "Prioriteter på 1 år"
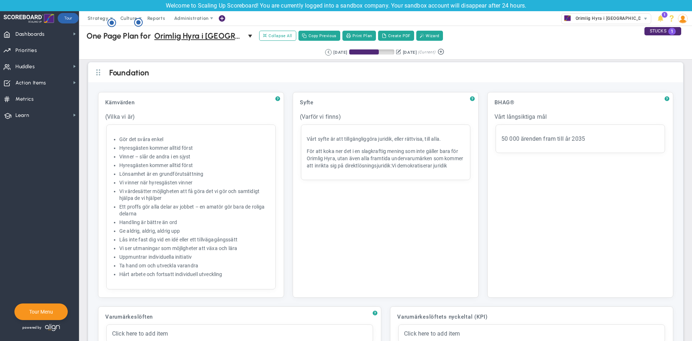
scroll to position [578, 0]
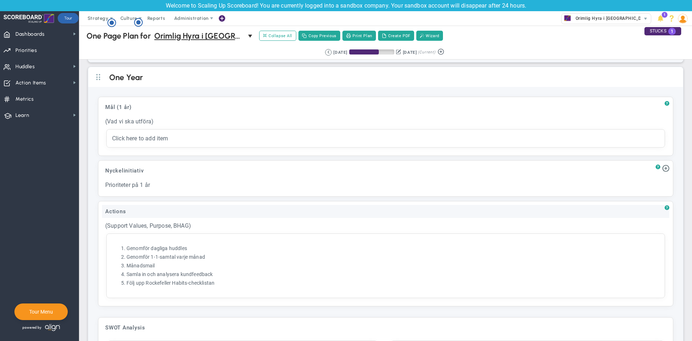
click at [148, 209] on div "Actions" at bounding box center [385, 211] width 567 height 13
click at [147, 211] on input "Actions" at bounding box center [385, 212] width 567 height 14
type input "Hanlingar"
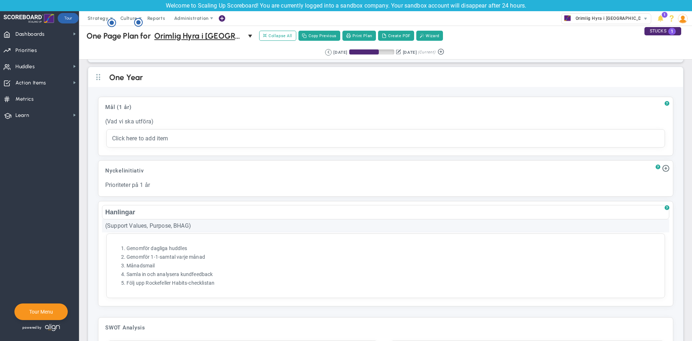
click at [190, 225] on div "(Support Values, Purpose, BHAG)" at bounding box center [385, 225] width 567 height 13
drag, startPoint x: 180, startPoint y: 225, endPoint x: 76, endPoint y: 224, distance: 103.5
click at [76, 224] on div "Dashboards Dashboards My Dashboard Company Dashboard 0" at bounding box center [346, 183] width 692 height 315
drag, startPoint x: 196, startPoint y: 228, endPoint x: 83, endPoint y: 221, distance: 113.4
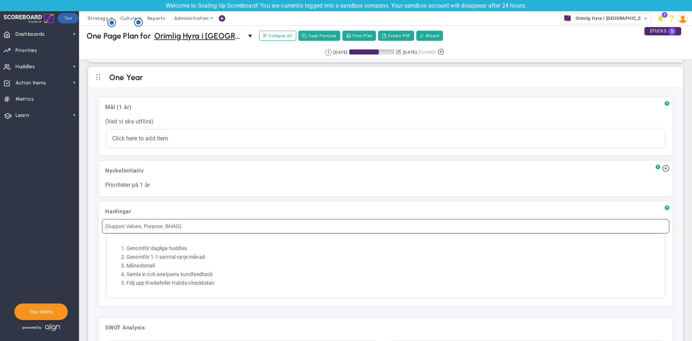
type input "Lever våra värderingar, syfte och BHAG"
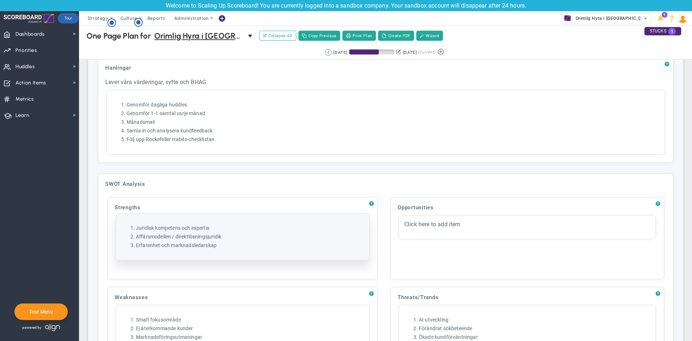
scroll to position [722, 0]
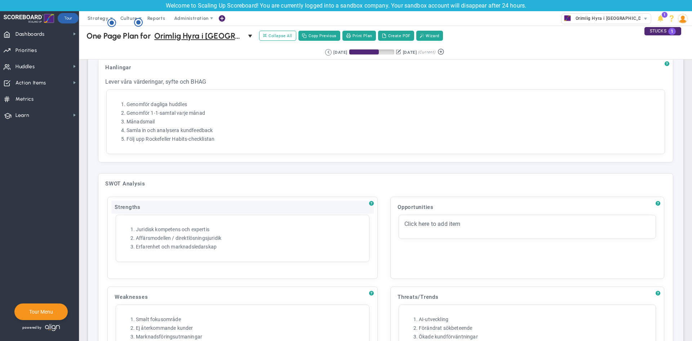
click at [134, 203] on div "Strengths" at bounding box center [242, 206] width 262 height 13
click at [133, 206] on input "Strengths" at bounding box center [242, 207] width 262 height 14
type input "Styrk"
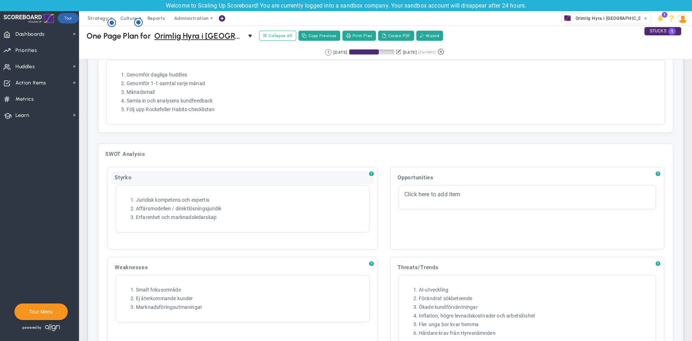
scroll to position [752, 0]
click at [139, 177] on div "Styrko" at bounding box center [242, 177] width 262 height 13
type input "Styrkor"
click at [423, 178] on div "Opportunities" at bounding box center [527, 177] width 266 height 13
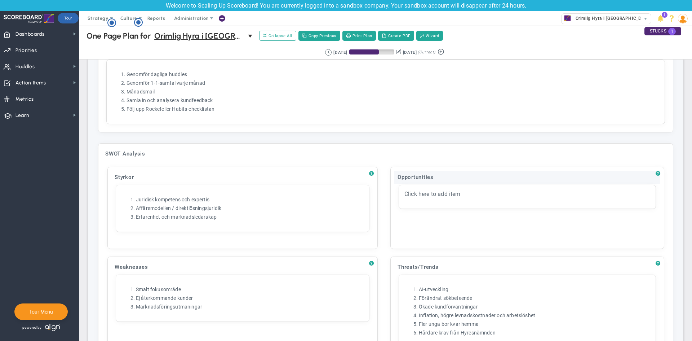
click at [527, 178] on input "Opportunities" at bounding box center [527, 178] width 0 height 0
type input "Möjligheter"
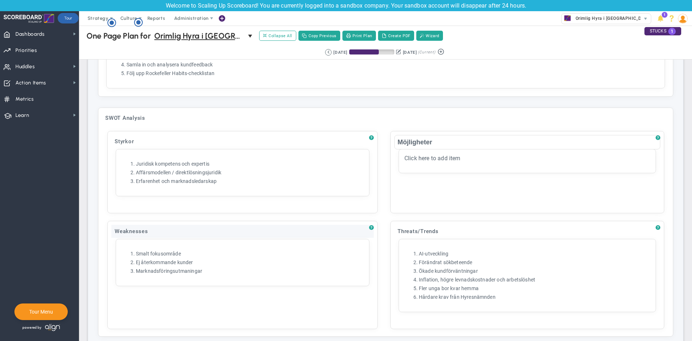
click at [144, 229] on div "One Page Plan One Page Plan for Orimlig Hyra i [GEOGRAPHIC_DATA] AB (Sandbox) 0…" at bounding box center [386, 329] width 598 height 2187
click at [144, 229] on div at bounding box center [385, 334] width 613 height 2195
click at [141, 231] on div "Weaknesses" at bounding box center [242, 230] width 262 height 13
click at [243, 232] on input "Weaknesses" at bounding box center [243, 232] width 0 height 0
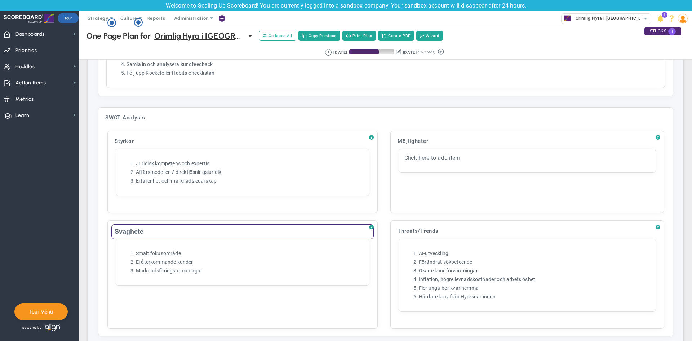
type input "Svagheter"
click at [402, 227] on div "One Page Plan One Page Plan for Orimlig Hyra i [GEOGRAPHIC_DATA] AB (Sandbox) 0…" at bounding box center [386, 329] width 598 height 2187
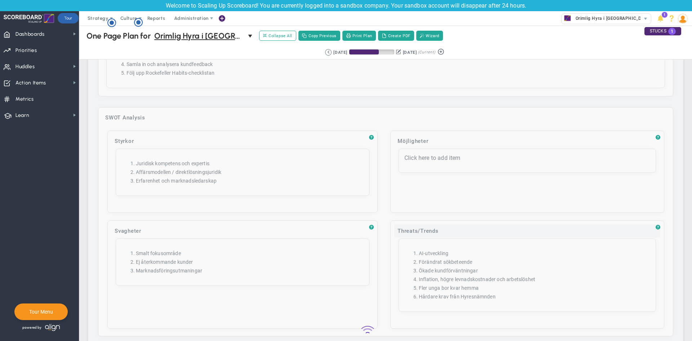
click at [402, 227] on div at bounding box center [385, 334] width 613 height 2195
click at [408, 230] on div "Threats/Trends" at bounding box center [527, 230] width 266 height 13
click at [408, 230] on input "Threats/Trends" at bounding box center [527, 231] width 266 height 14
type input "s"
type input "Trender"
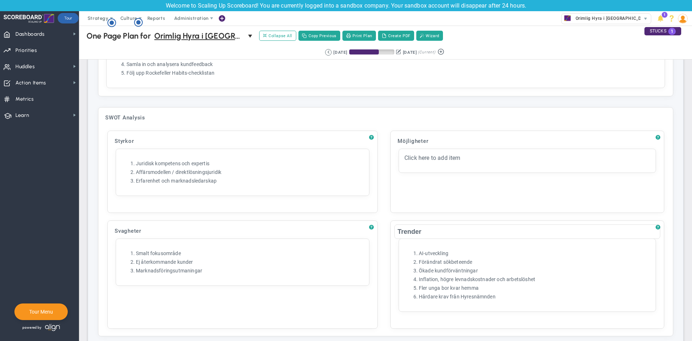
click at [384, 219] on div "One Page Plan One Page Plan for Orimlig Hyra i [GEOGRAPHIC_DATA] AB (Sandbox) 0…" at bounding box center [386, 329] width 598 height 2187
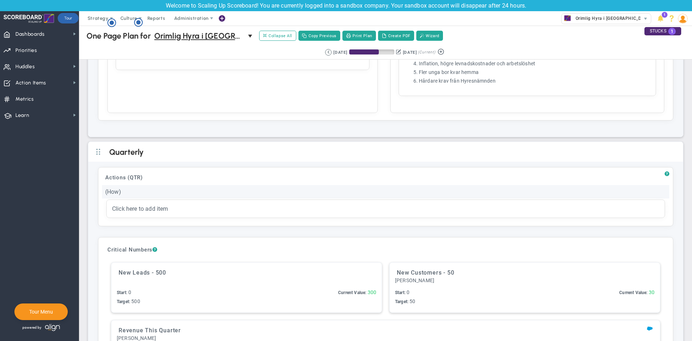
scroll to position [1004, 0]
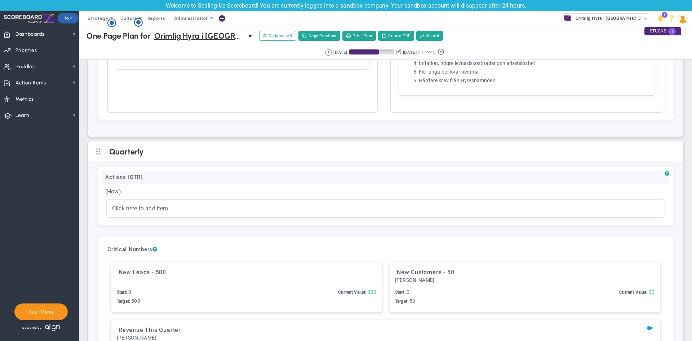
click at [252, 180] on div "Actions (QTR)" at bounding box center [385, 177] width 567 height 13
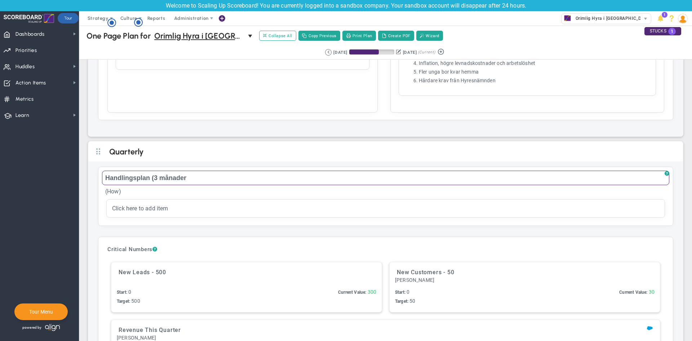
type input "Handlingsplan (3 månader)"
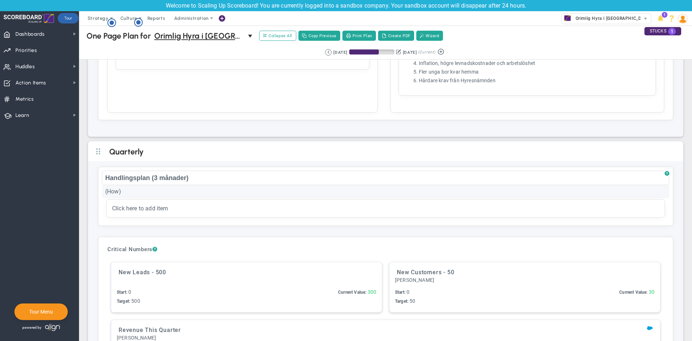
click at [116, 193] on div "One Page Plan One Page Plan for Orimlig Hyra i [GEOGRAPHIC_DATA] AB (Sandbox) 0…" at bounding box center [386, 113] width 598 height 2187
click at [115, 191] on div at bounding box center [385, 119] width 613 height 2195
click at [115, 191] on div "(How)" at bounding box center [385, 191] width 567 height 13
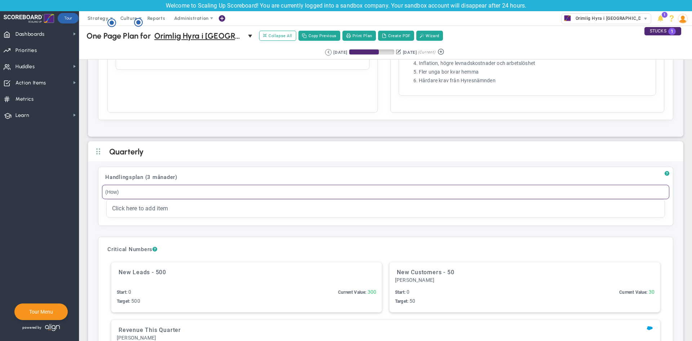
click at [115, 191] on input "(How)" at bounding box center [385, 192] width 567 height 14
type input "(Hur)"
click at [101, 209] on div "Loading... One Page Plan One Page Plan for Orimlig Hyra i [GEOGRAPHIC_DATA] AB …" at bounding box center [386, 113] width 598 height 2187
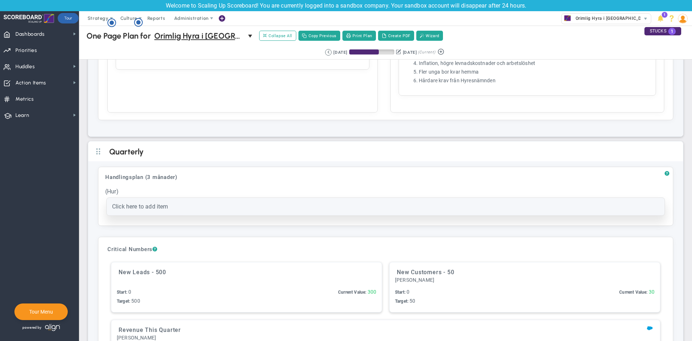
click at [140, 210] on span "Click here to add item" at bounding box center [140, 206] width 56 height 7
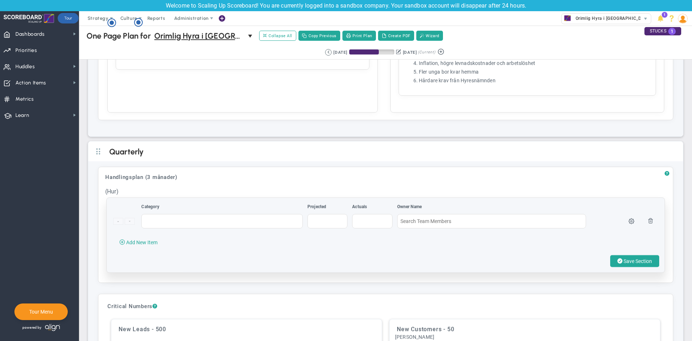
click at [630, 218] on td at bounding box center [633, 224] width 17 height 22
click at [629, 221] on span at bounding box center [632, 221] width 6 height 6
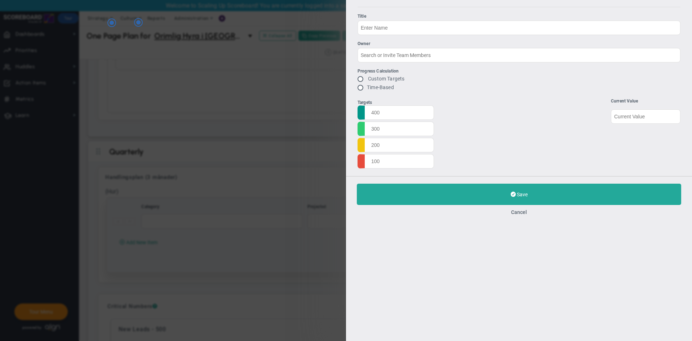
radio input "true"
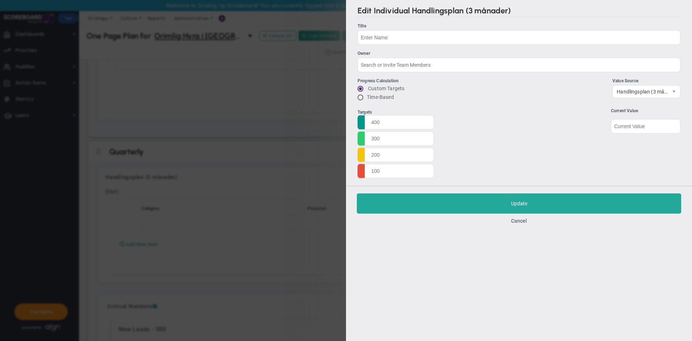
click at [255, 141] on div "Edit Individual Handlingsplan (3 månader) Title Owner Progress Calculation Cust…" at bounding box center [346, 170] width 692 height 341
click at [517, 223] on button "Cancel" at bounding box center [519, 221] width 16 height 6
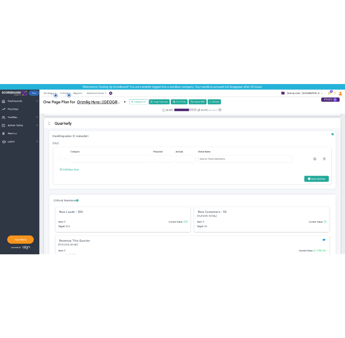
scroll to position [1077, 0]
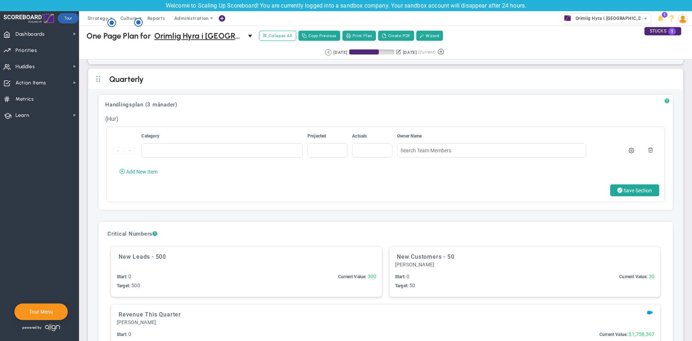
click at [665, 99] on span "?" at bounding box center [667, 101] width 5 height 6
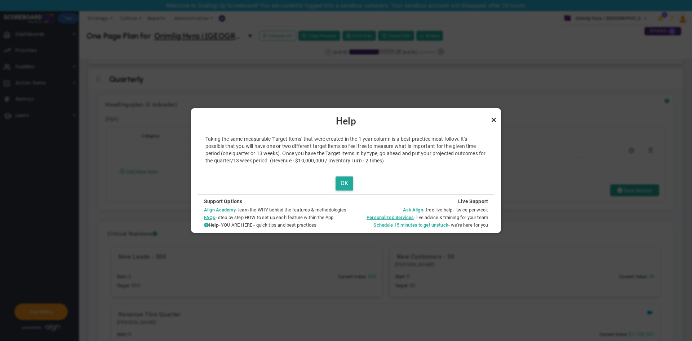
click at [496, 118] on link "Close" at bounding box center [494, 119] width 9 height 9
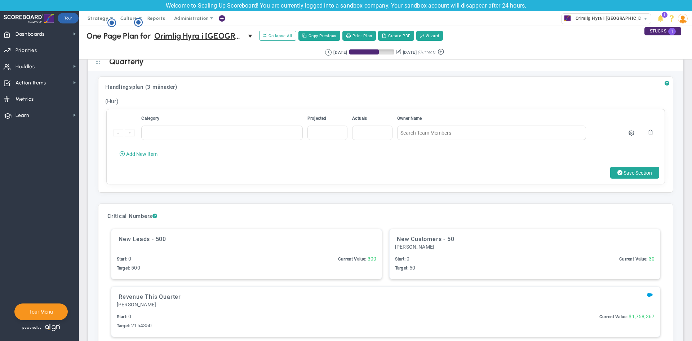
scroll to position [1117, 0]
